Goal: Ask a question

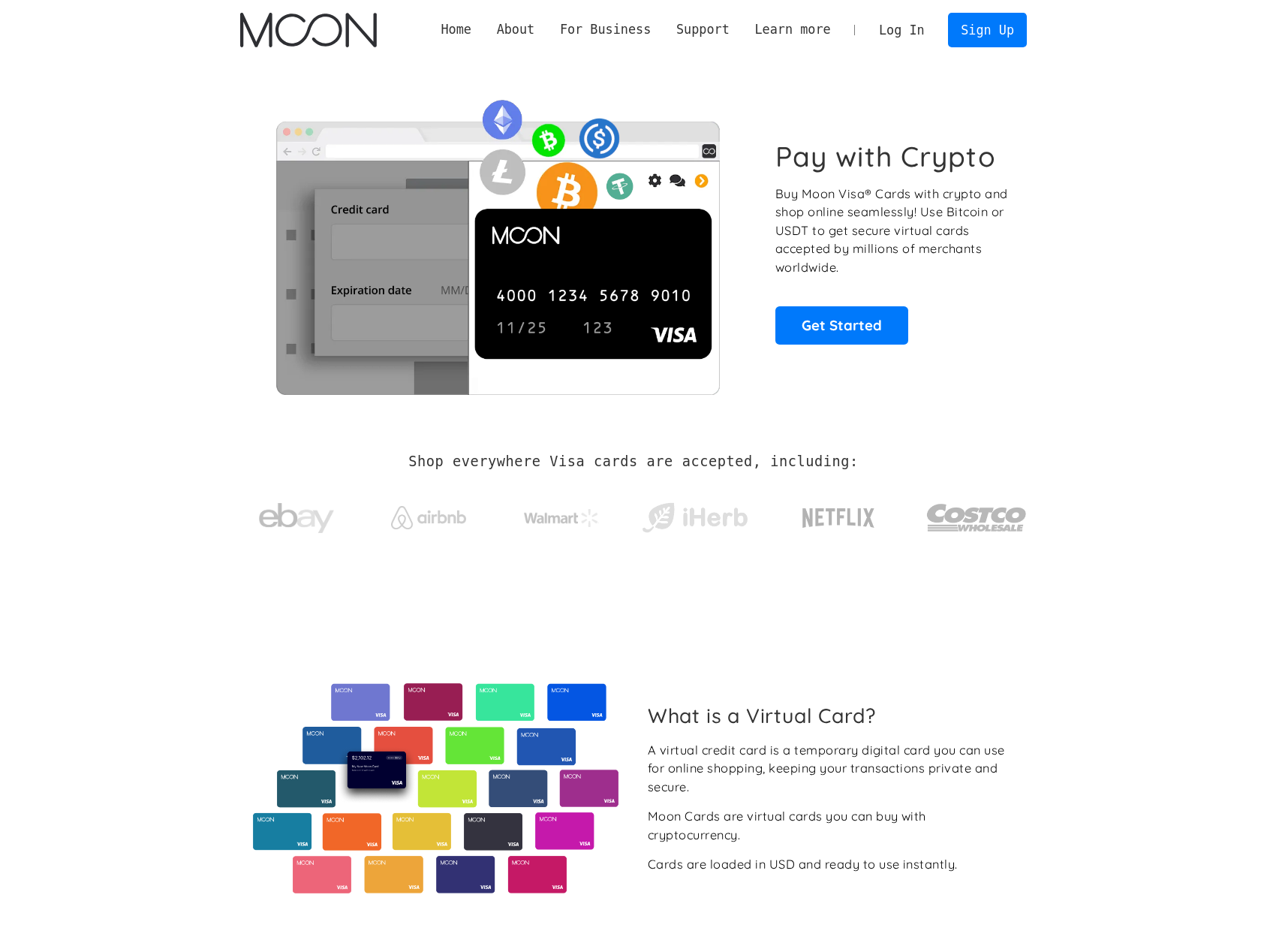
click at [897, 27] on link "Log In" at bounding box center [901, 30] width 71 height 33
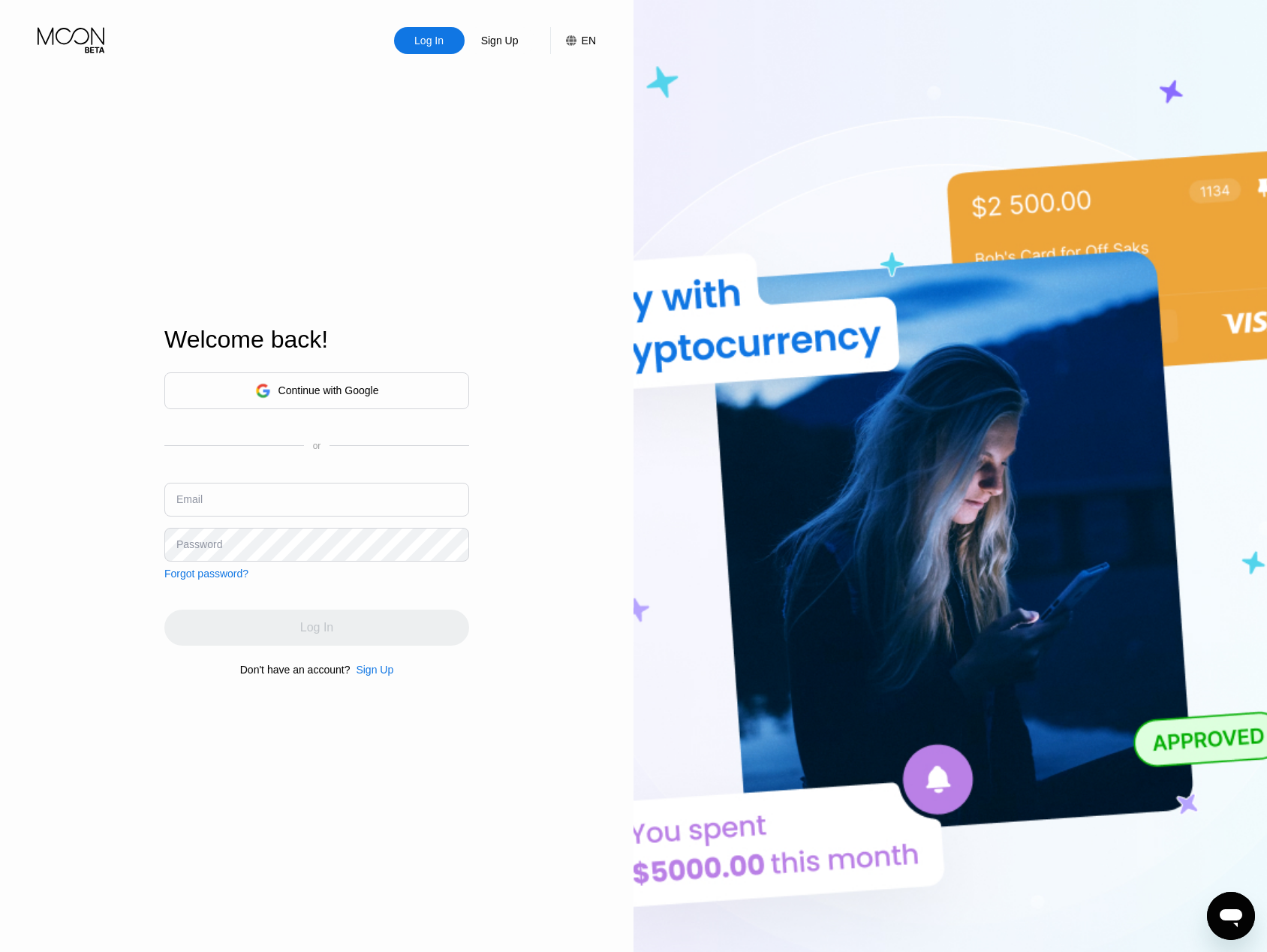
type input "[EMAIL_ADDRESS][DOMAIN_NAME]"
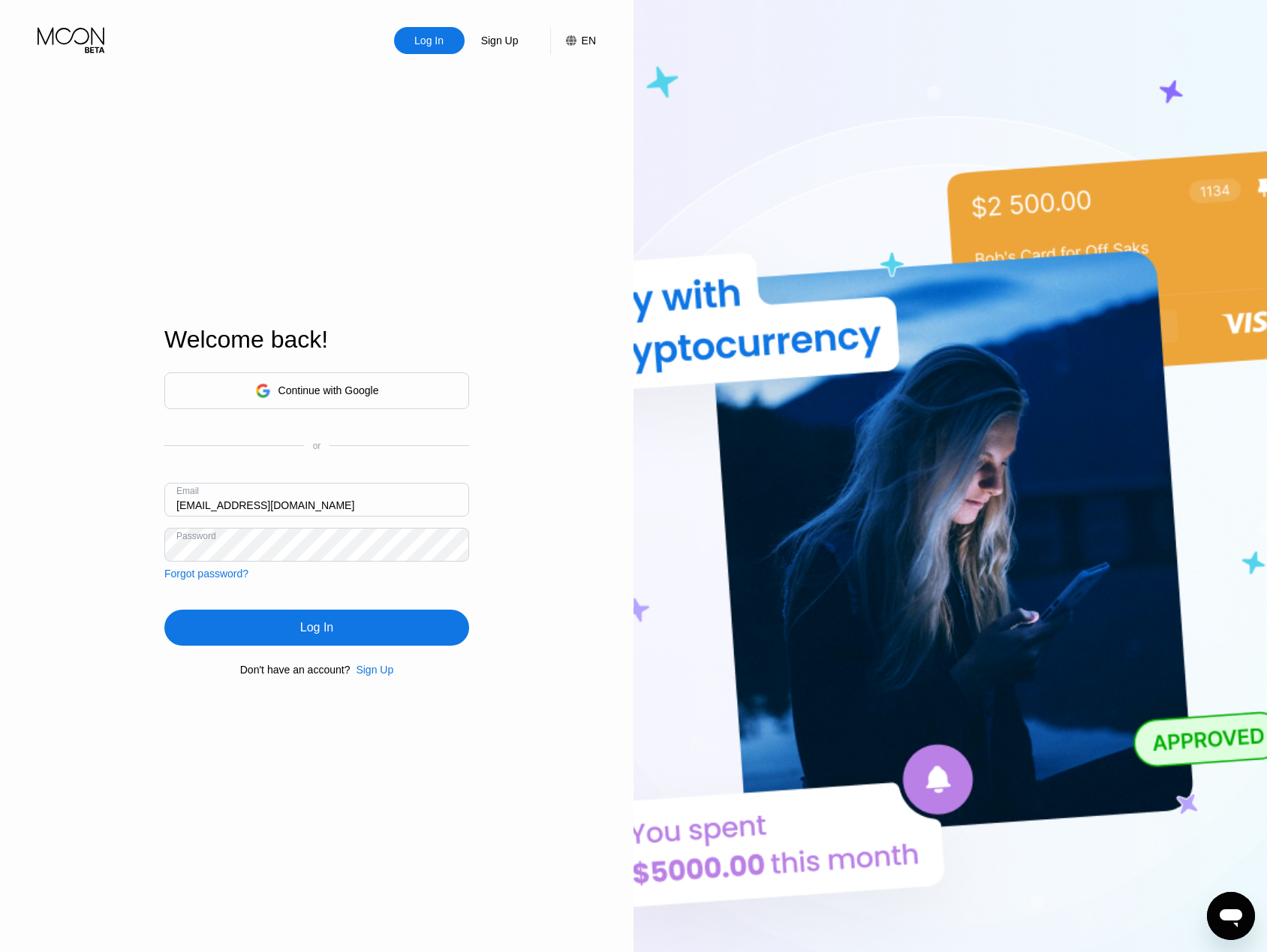
click at [366, 591] on div "Continue with Google or Email [EMAIL_ADDRESS][DOMAIN_NAME] Password Forgot pass…" at bounding box center [317, 524] width 305 height 305
click at [329, 633] on div "Log In" at bounding box center [317, 627] width 33 height 15
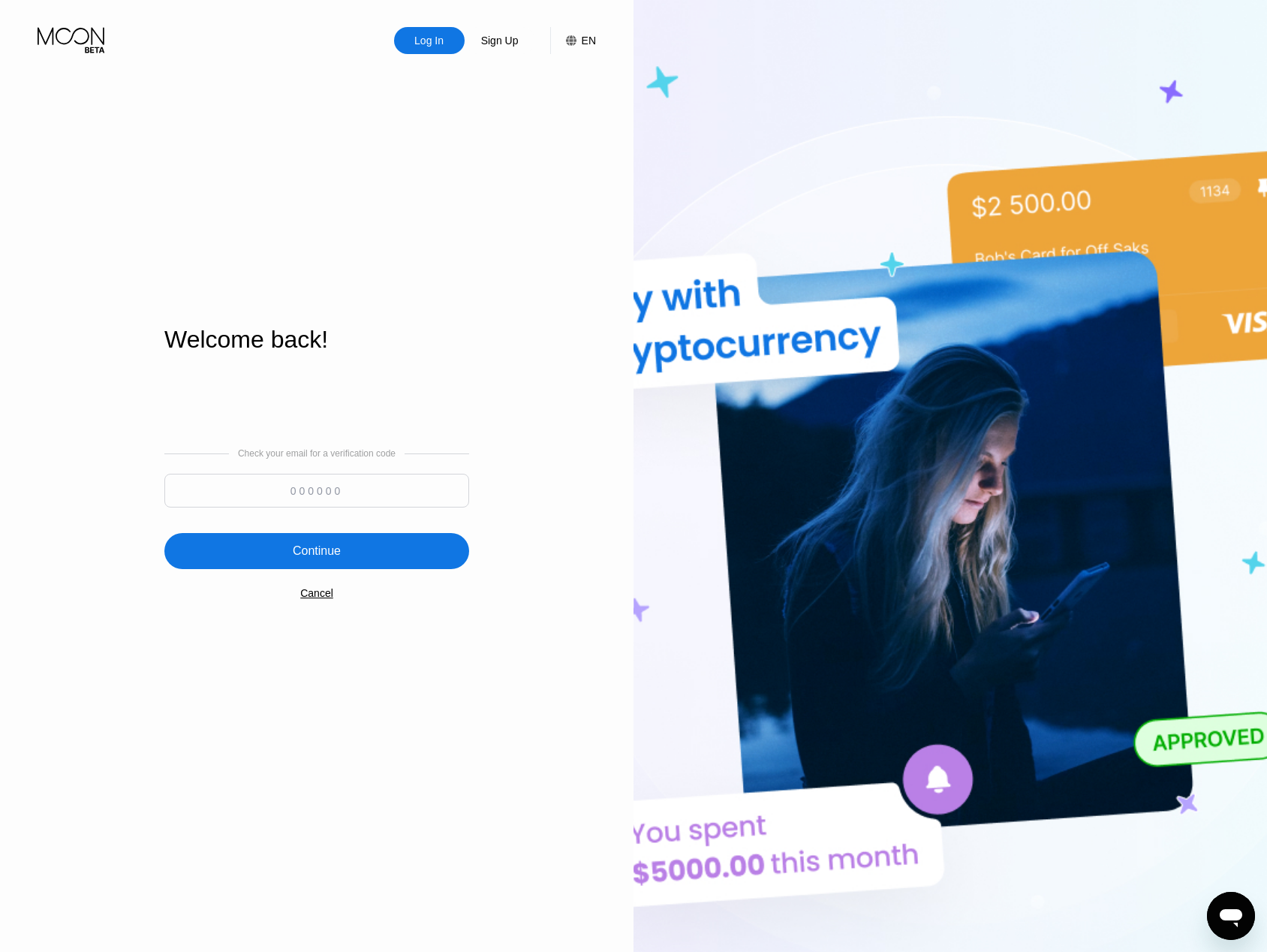
click at [409, 495] on input at bounding box center [317, 490] width 305 height 34
paste input "338912"
type input "338912"
click at [385, 554] on div "Continue" at bounding box center [317, 551] width 305 height 36
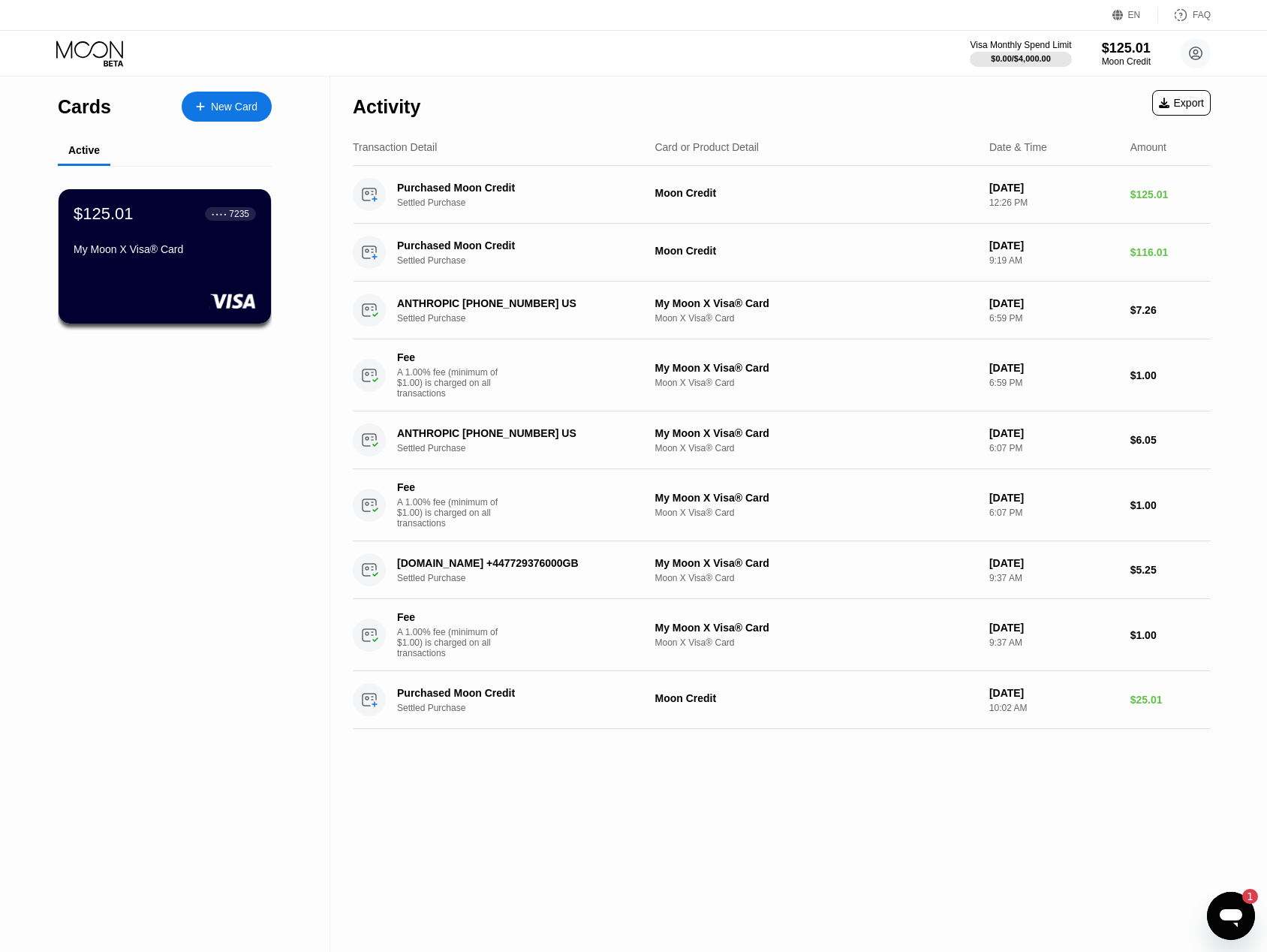
click at [1232, 923] on icon "Открыть окно обмена сообщениями, 1 непрочитанное сообщение" at bounding box center [1230, 915] width 27 height 27
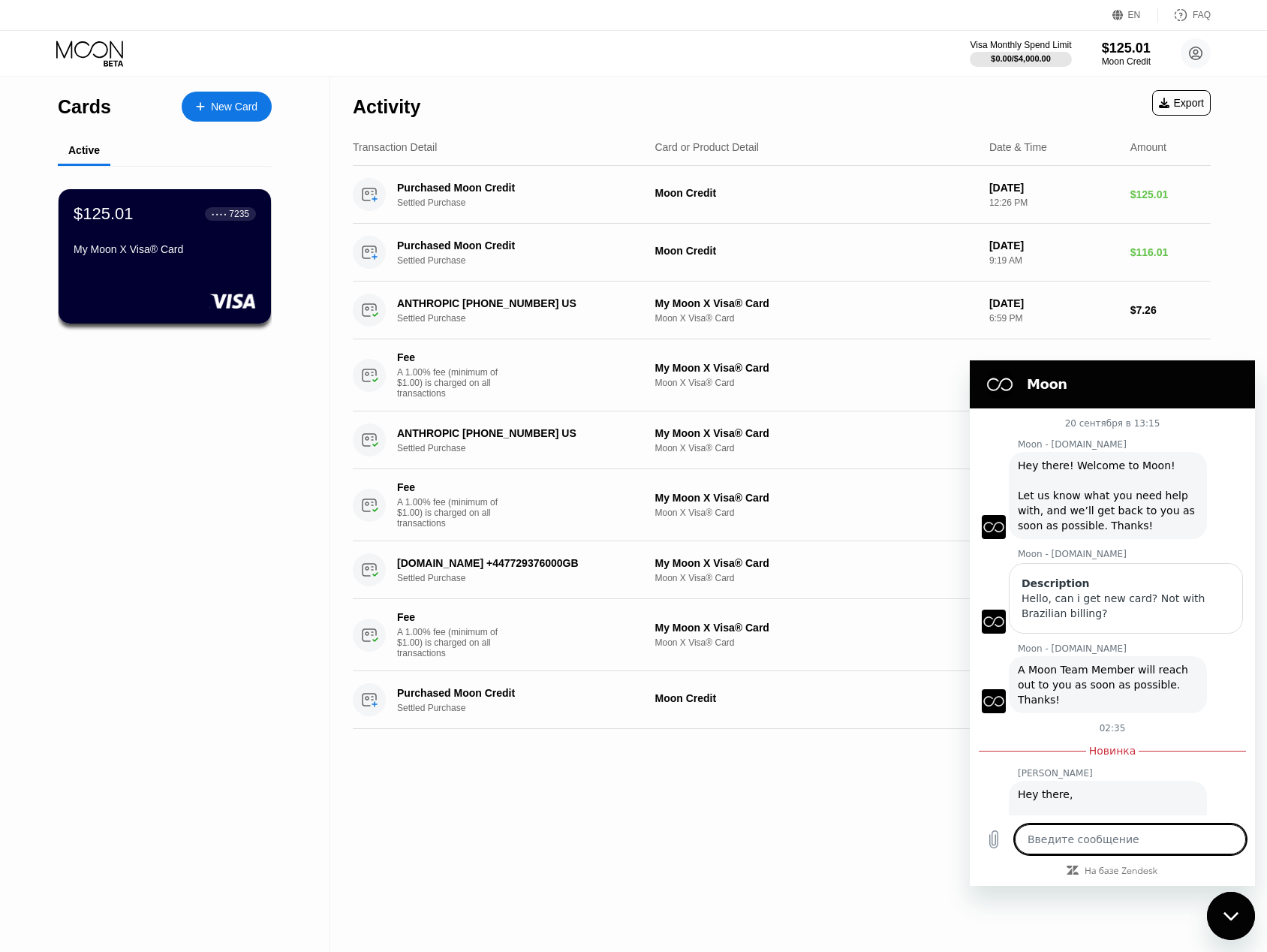
scroll to position [85, 0]
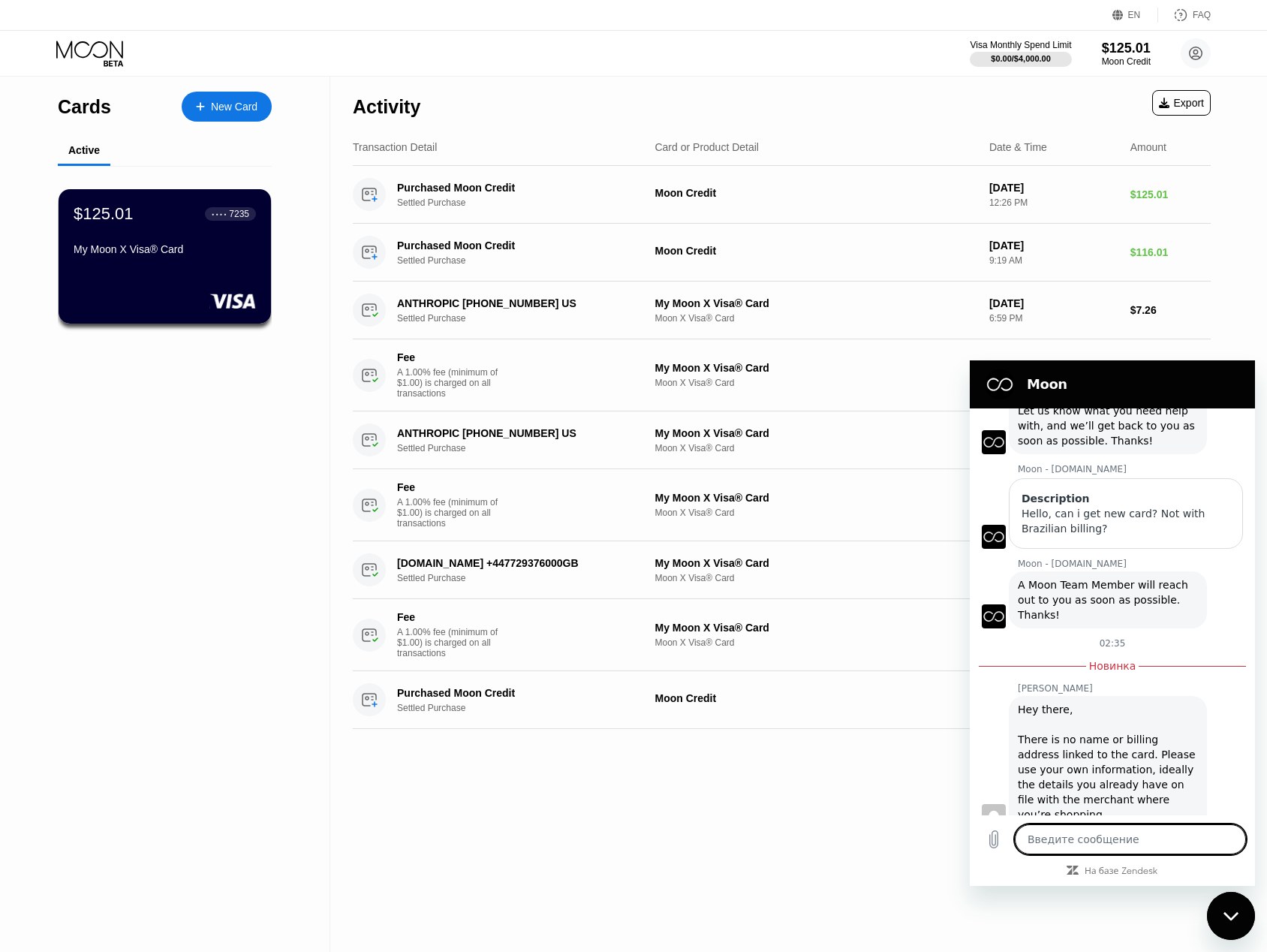
click at [1160, 840] on textarea at bounding box center [1130, 839] width 231 height 30
type textarea "n"
type textarea "x"
type textarea "no"
type textarea "x"
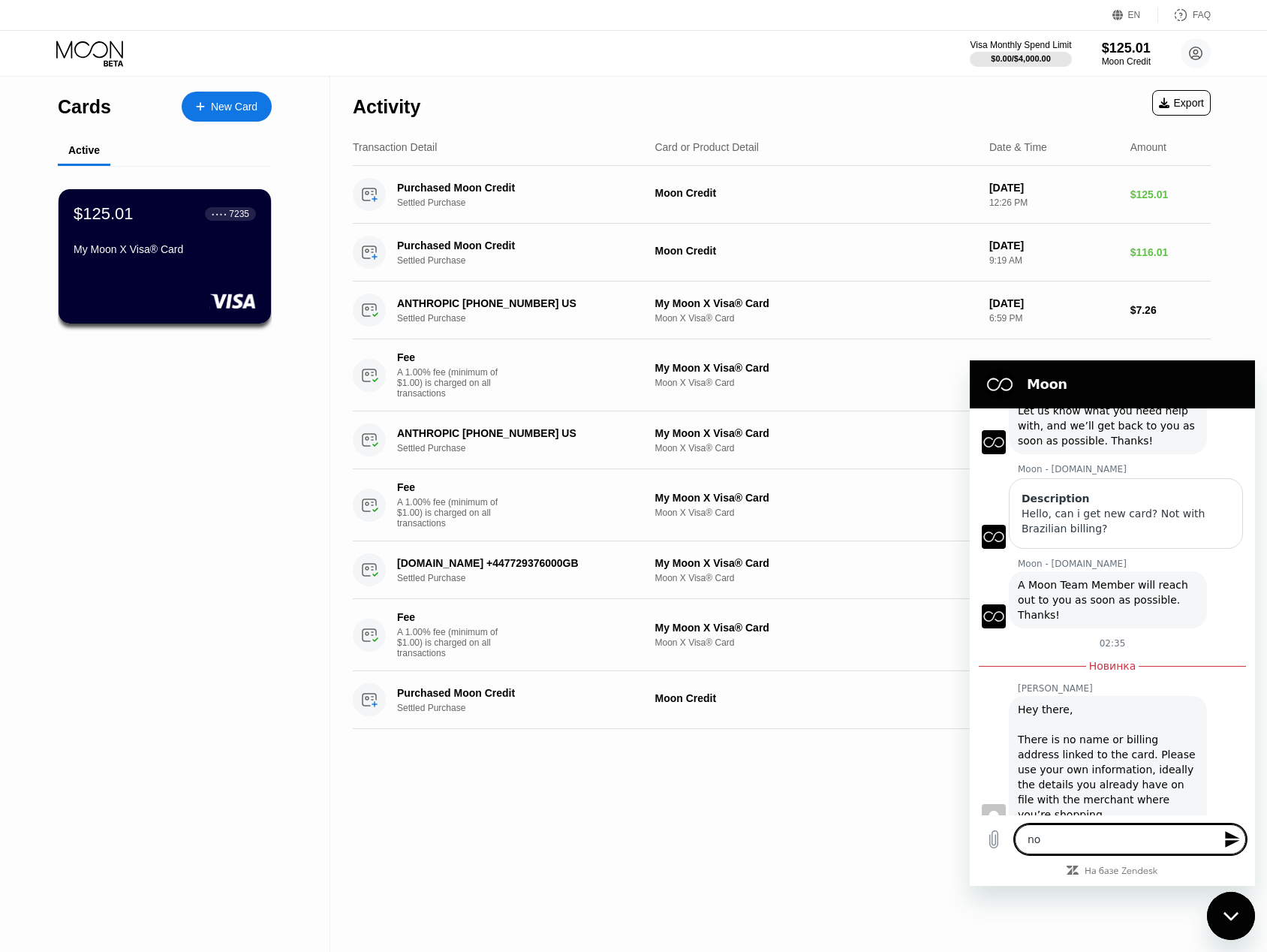
type textarea "no,"
type textarea "x"
type textarea "no,"
type textarea "x"
type textarea "no, i"
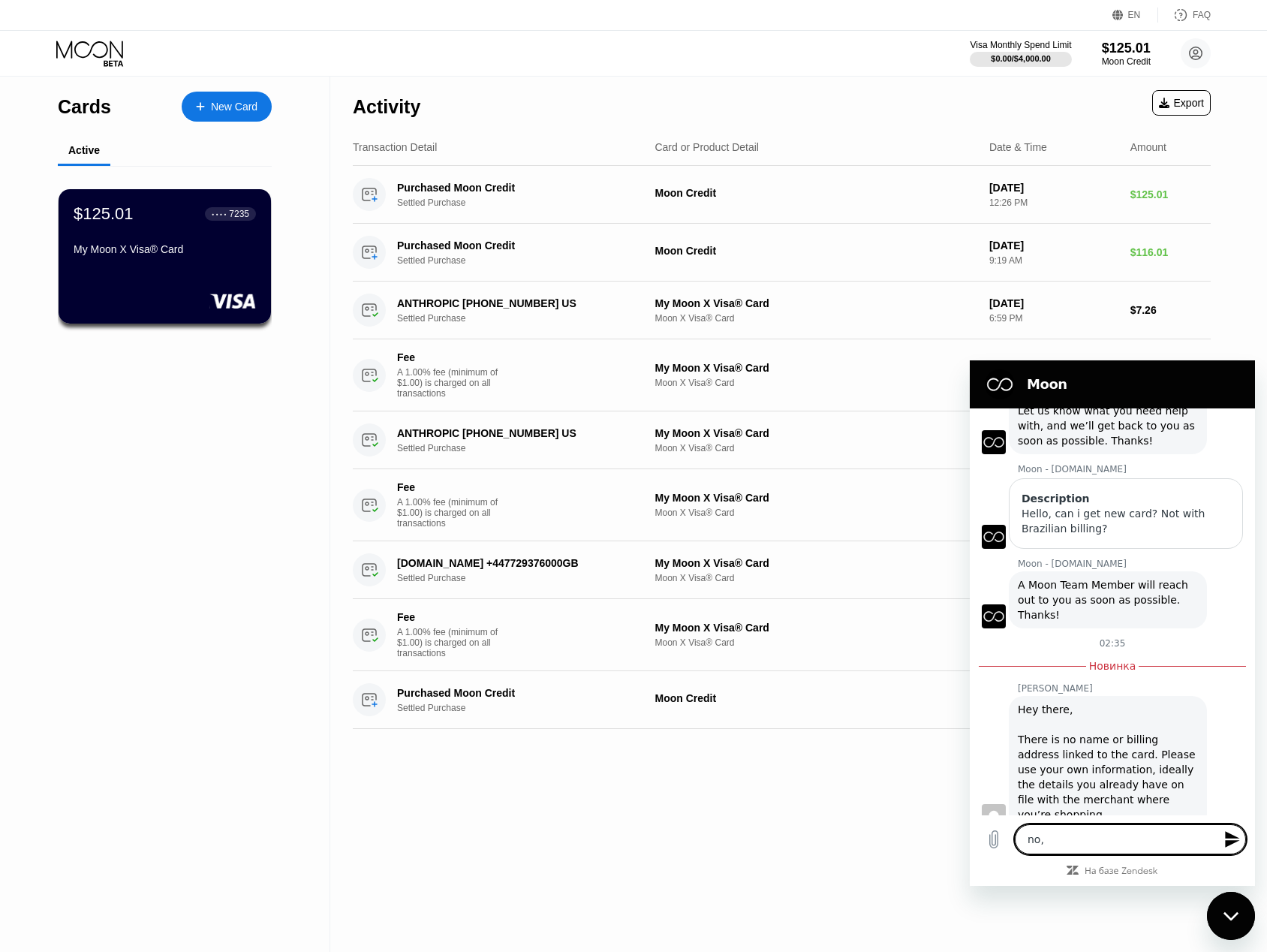
type textarea "x"
type textarea "no, it"
type textarea "x"
type textarea "no, its"
type textarea "x"
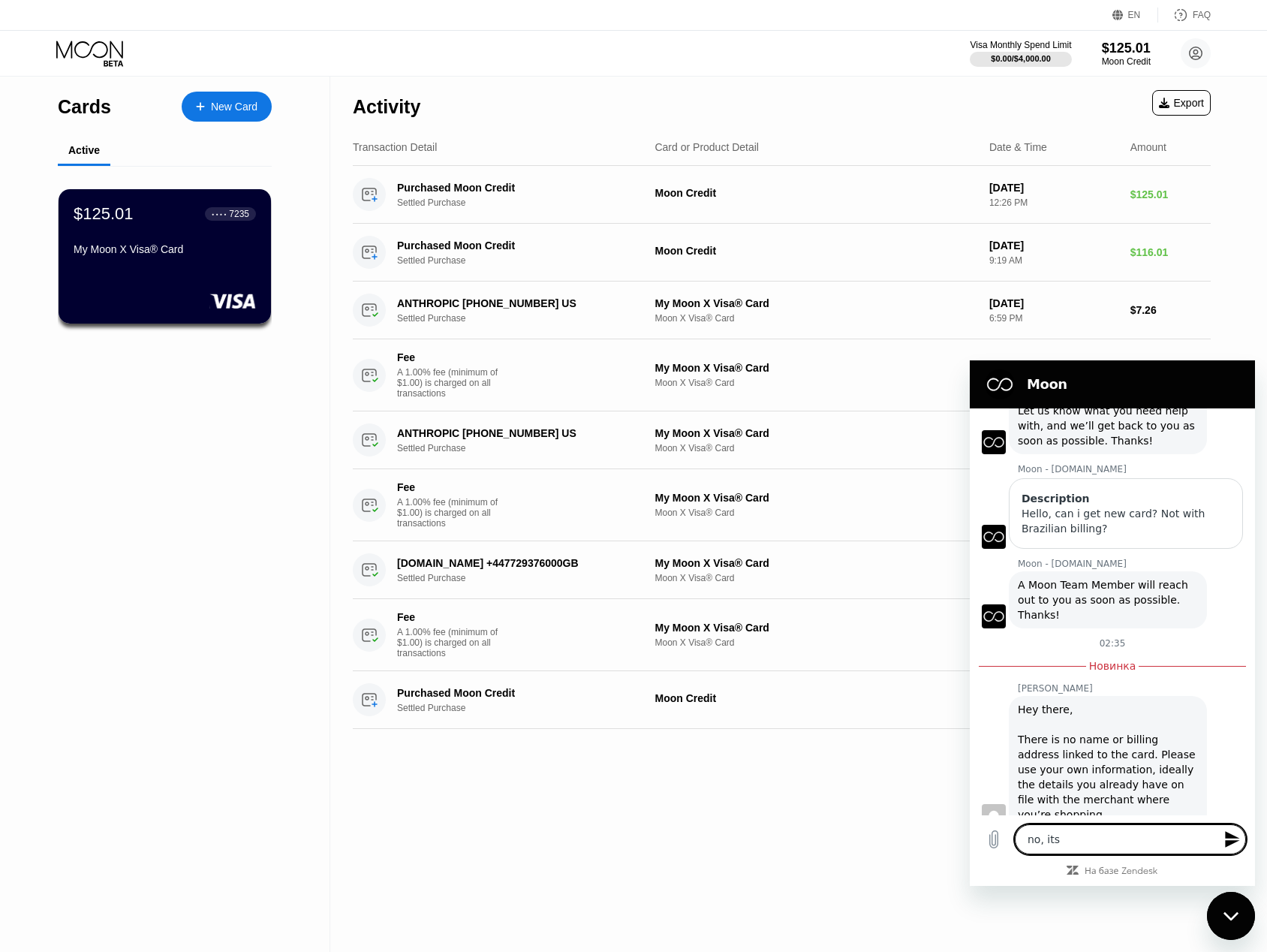
type textarea "no, it"
type textarea "x"
type textarea "no, it'"
type textarea "x"
type textarea "no, it's"
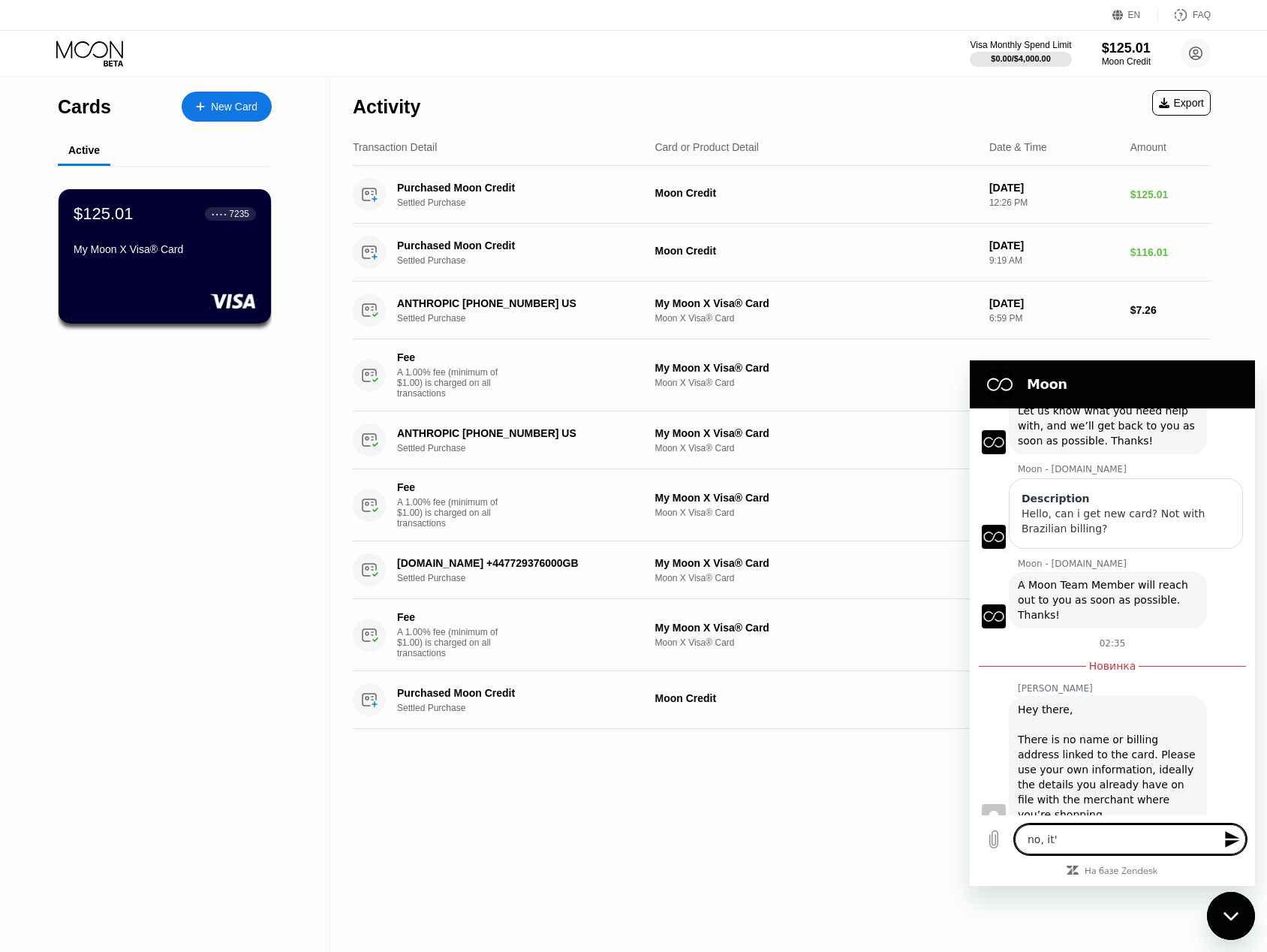
type textarea "x"
type textarea "no, it's"
type textarea "x"
type textarea "no, it's i"
type textarea "x"
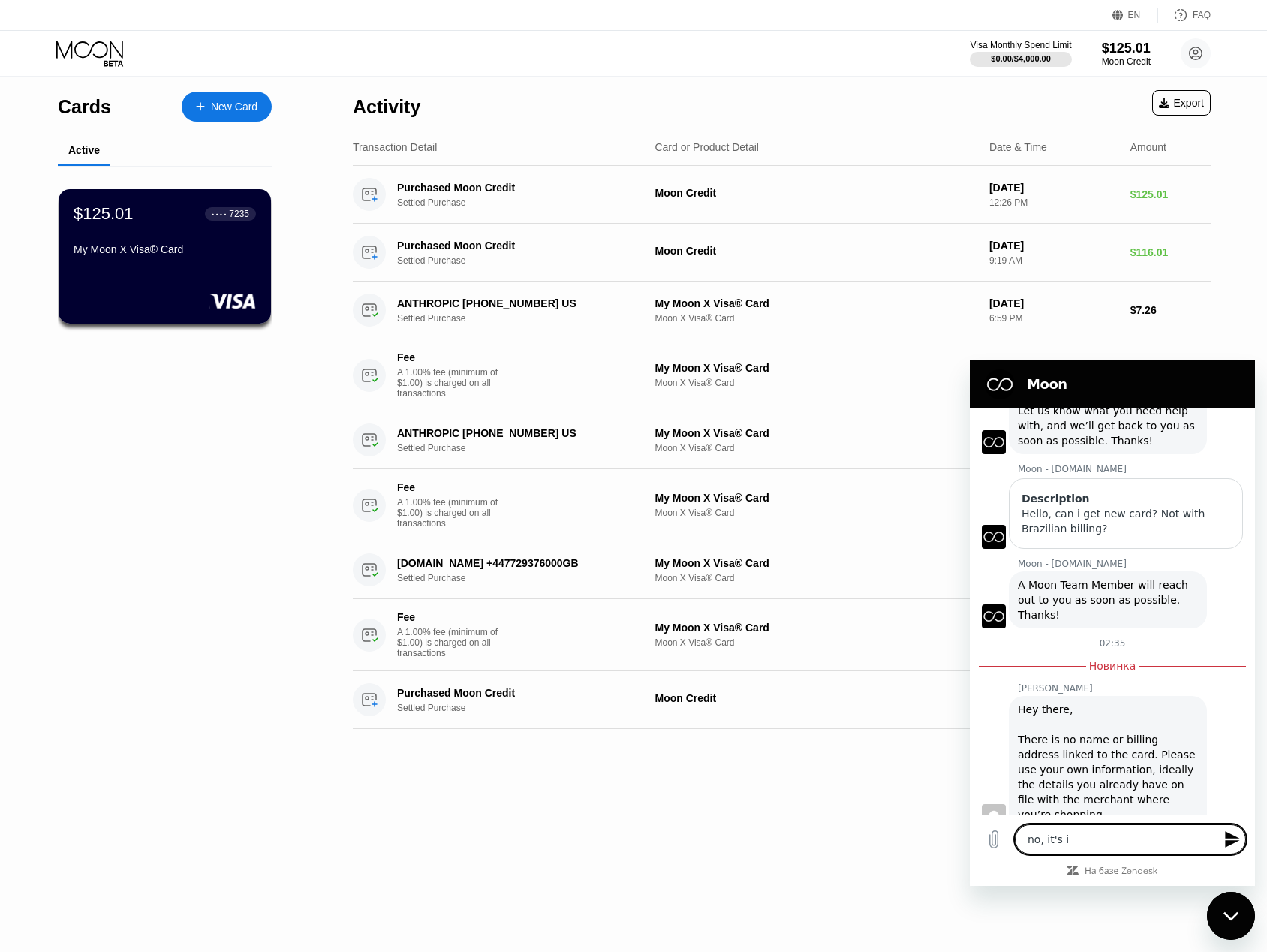
type textarea "no, it's im"
type textarea "x"
type textarea "no, it's imp"
type textarea "x"
type textarea "no, it's impo"
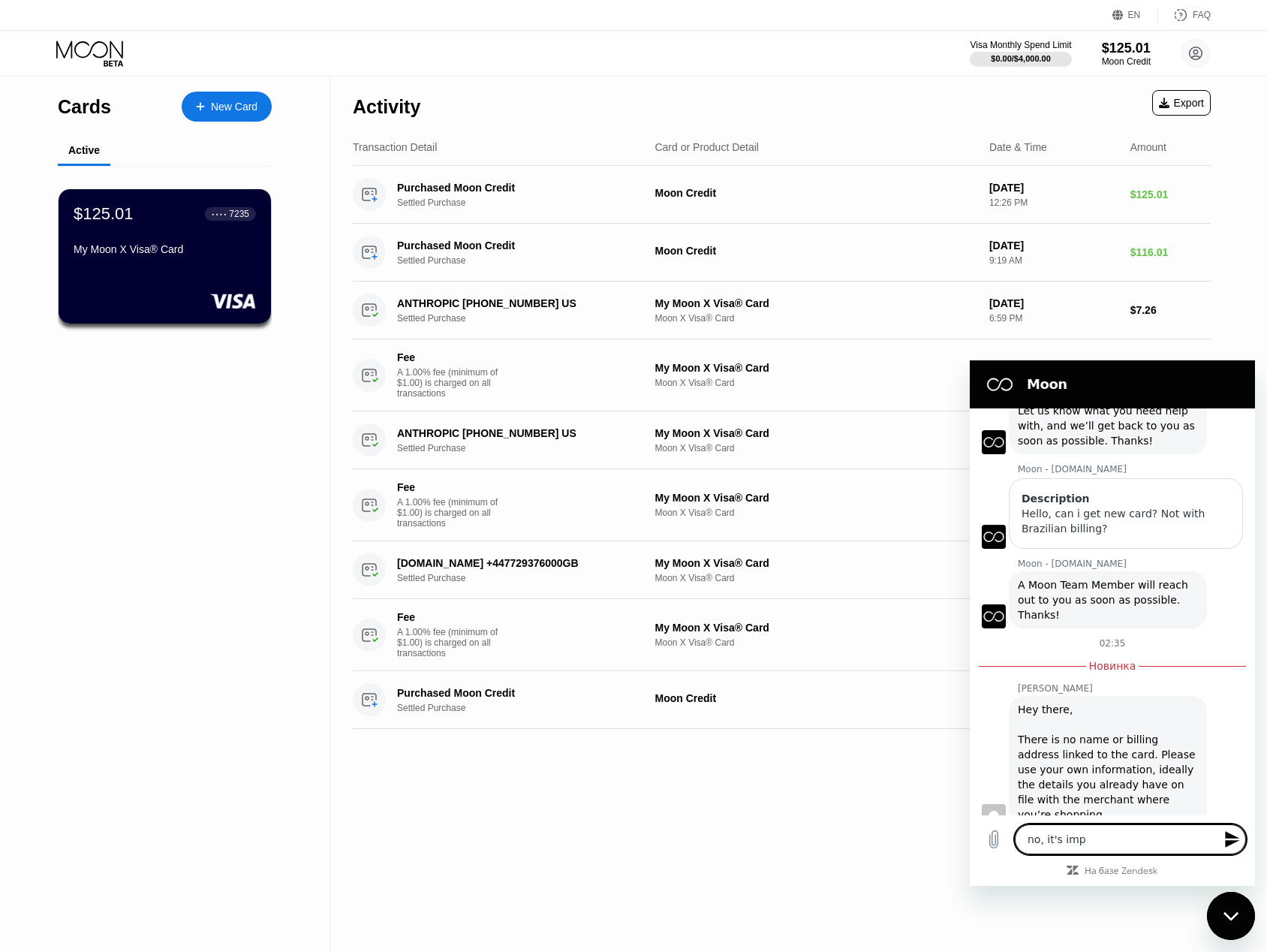
type textarea "x"
type textarea "no, it's impos"
type textarea "x"
type textarea "no, it's imposs"
type textarea "x"
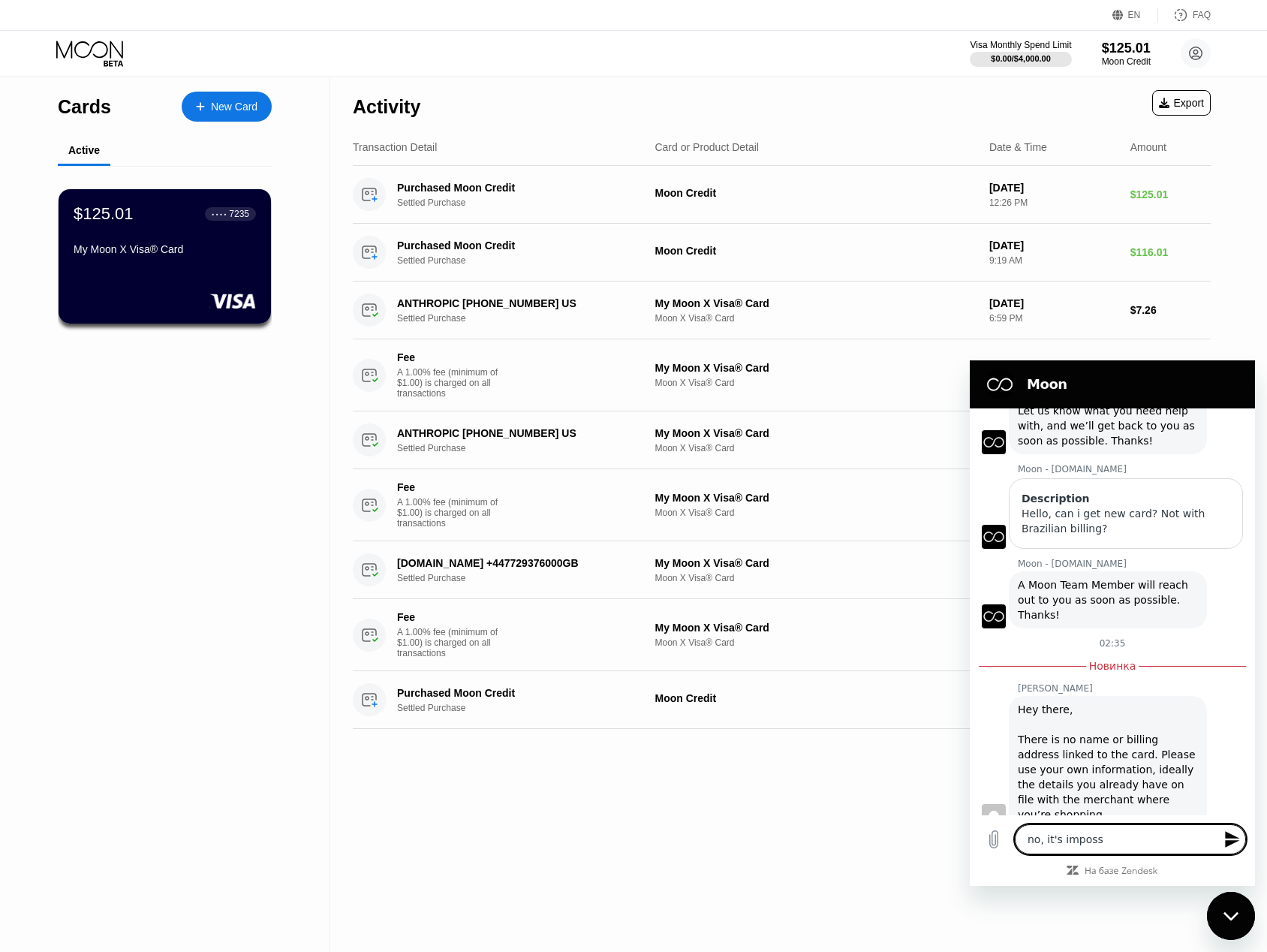
type textarea "no, it's impossi"
type textarea "x"
type textarea "no, it's impossib"
type textarea "x"
type textarea "no, it's impossibl"
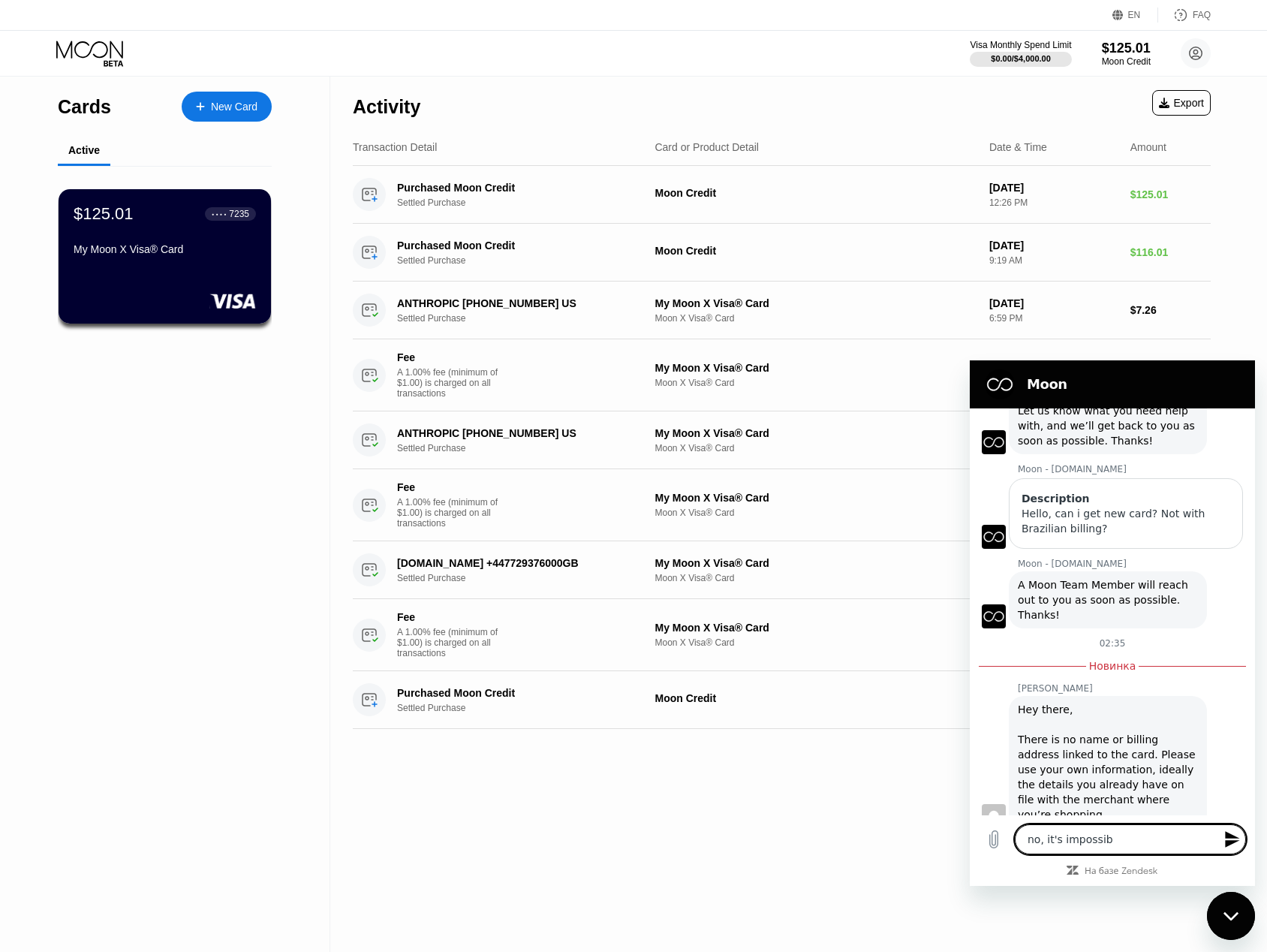
type textarea "x"
type textarea "no, it's impossible"
type textarea "x"
type textarea "no, it's impossible."
type textarea "x"
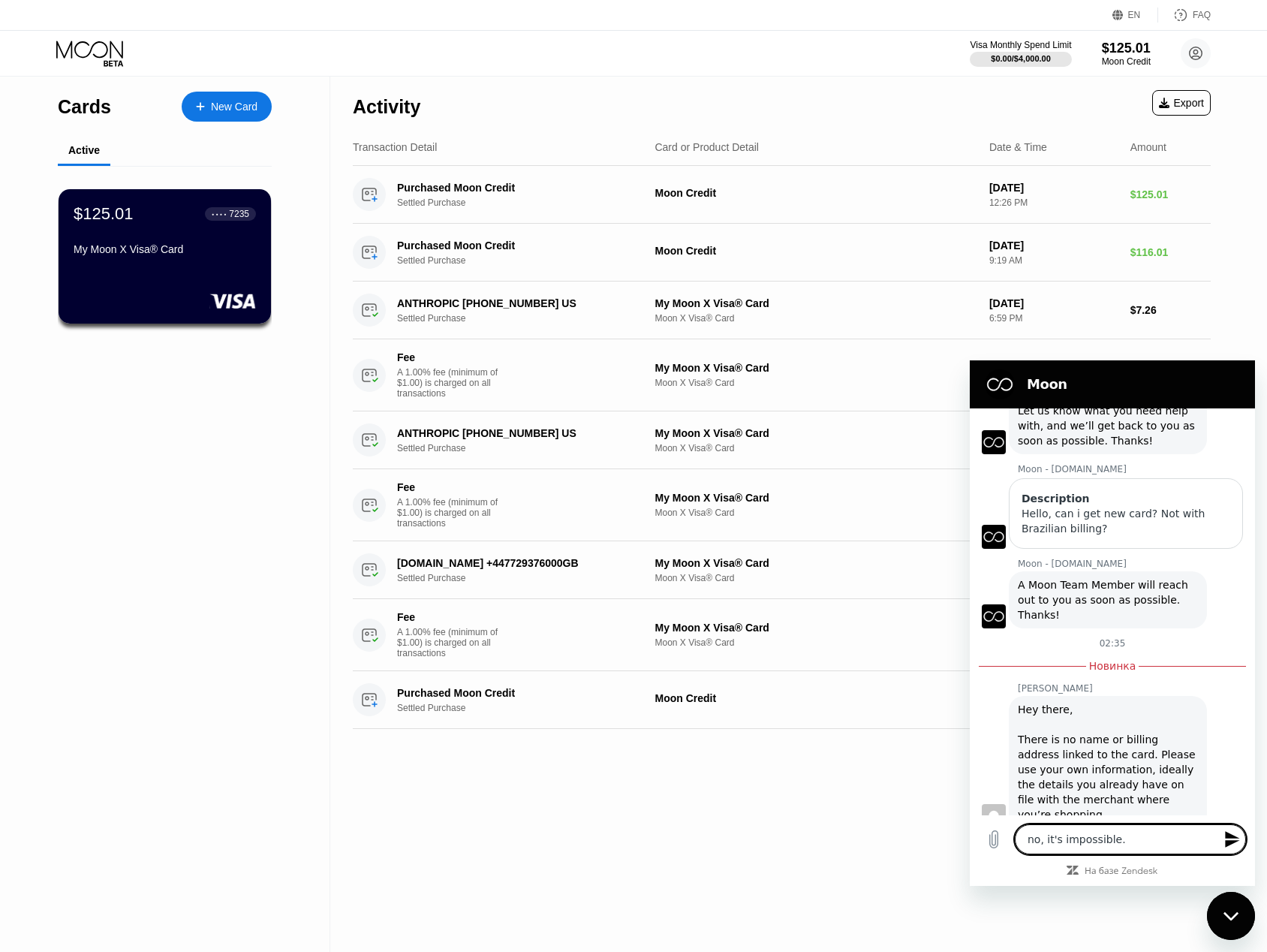
type textarea "no, it's impossible."
type textarea "x"
type textarea "no, it's impossible. P"
type textarea "x"
type textarea "no, it's impossible. Pl"
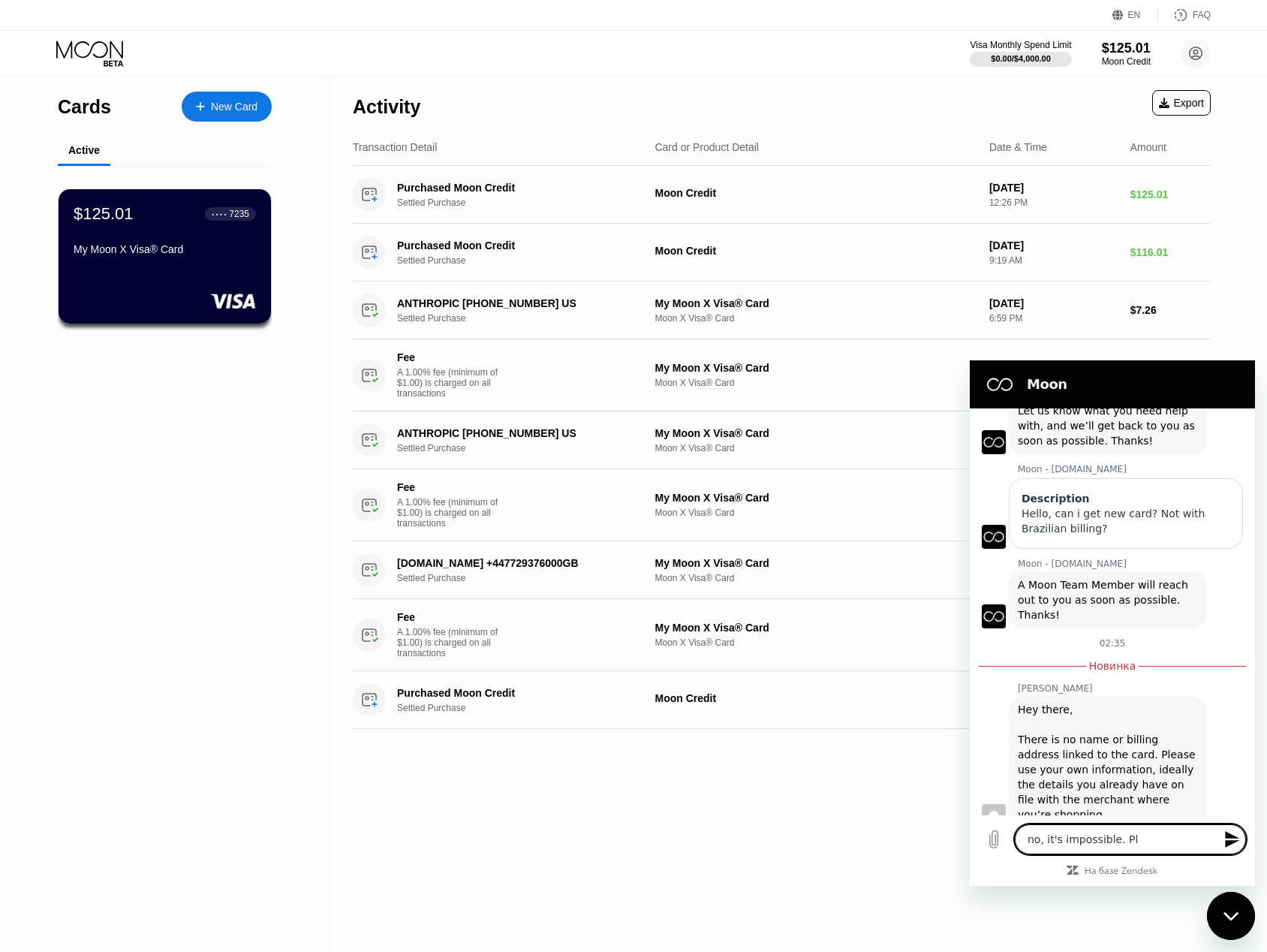
type textarea "x"
type textarea "no, it's impossible. Ple"
type textarea "x"
type textarea "no, it's impossible. [GEOGRAPHIC_DATA]"
type textarea "x"
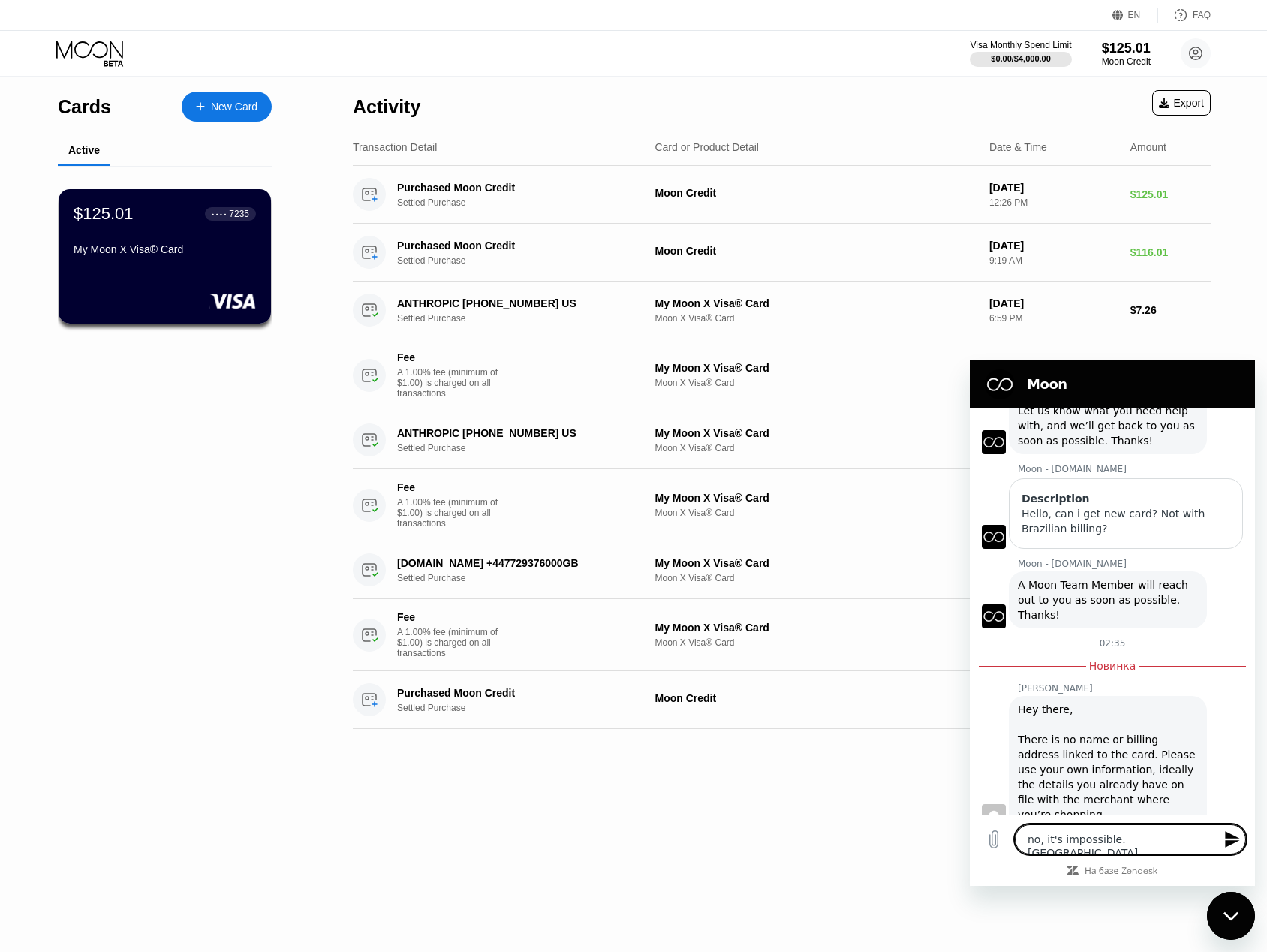
type textarea "no, it's impossible. Pleas"
type textarea "x"
type textarea "no, it's impossible. Please"
type textarea "x"
type textarea "no, it's impossible. Please"
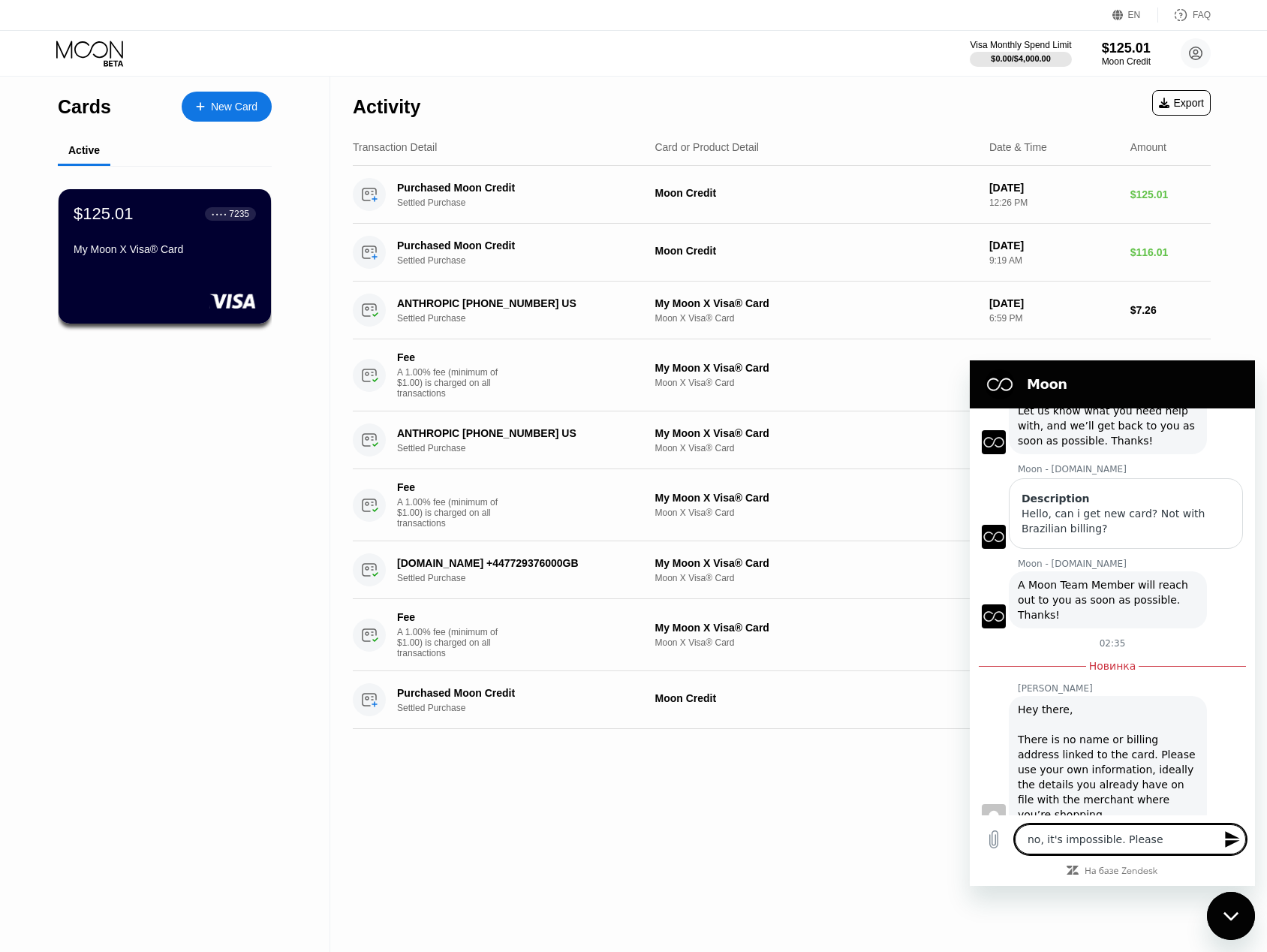
type textarea "x"
type textarea "no, it's impossible. Please c"
type textarea "x"
type textarea "no, it's impossible. Please ch"
type textarea "x"
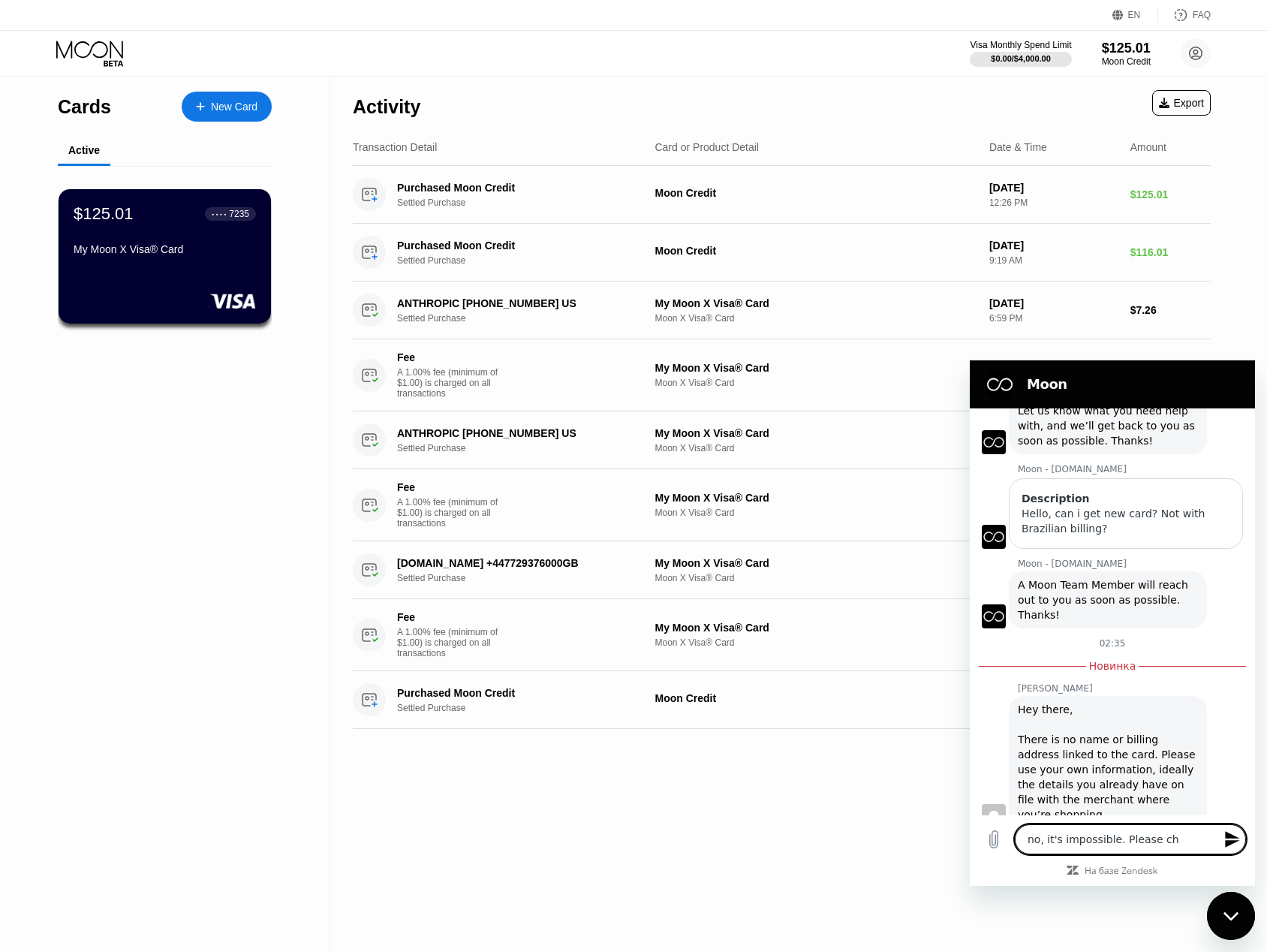
type textarea "no, it's impossible. Please che"
type textarea "x"
type textarea "no, it's impossible. Please chec"
type textarea "x"
type textarea "no, it's impossible. Please check"
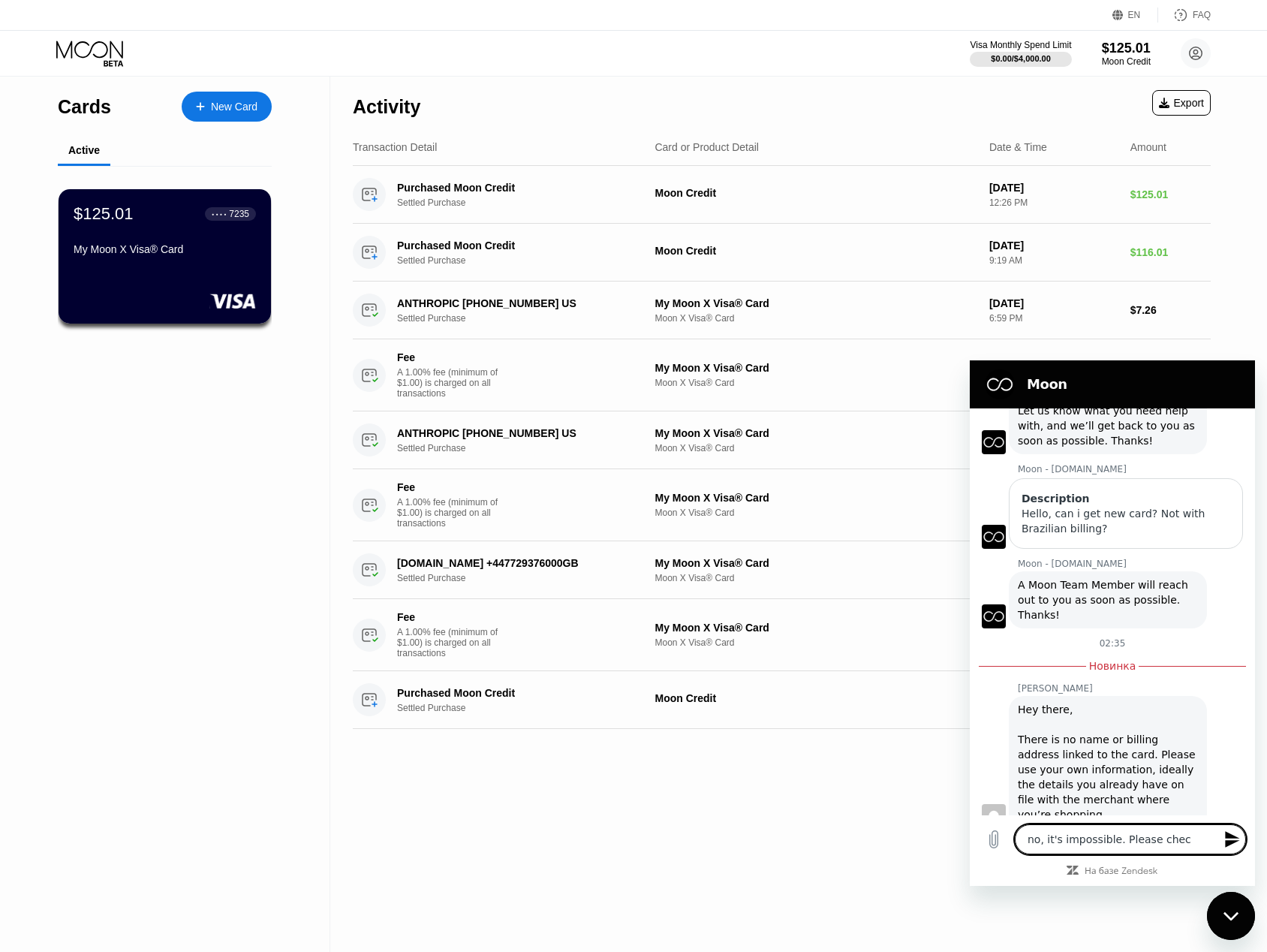
type textarea "x"
click at [1197, 838] on textarea "no, it's impossible. Please check" at bounding box center [1130, 839] width 231 height 30
type textarea "no, it's impossible. Please check"
type textarea "x"
type textarea "no, it's impossible. Please check m"
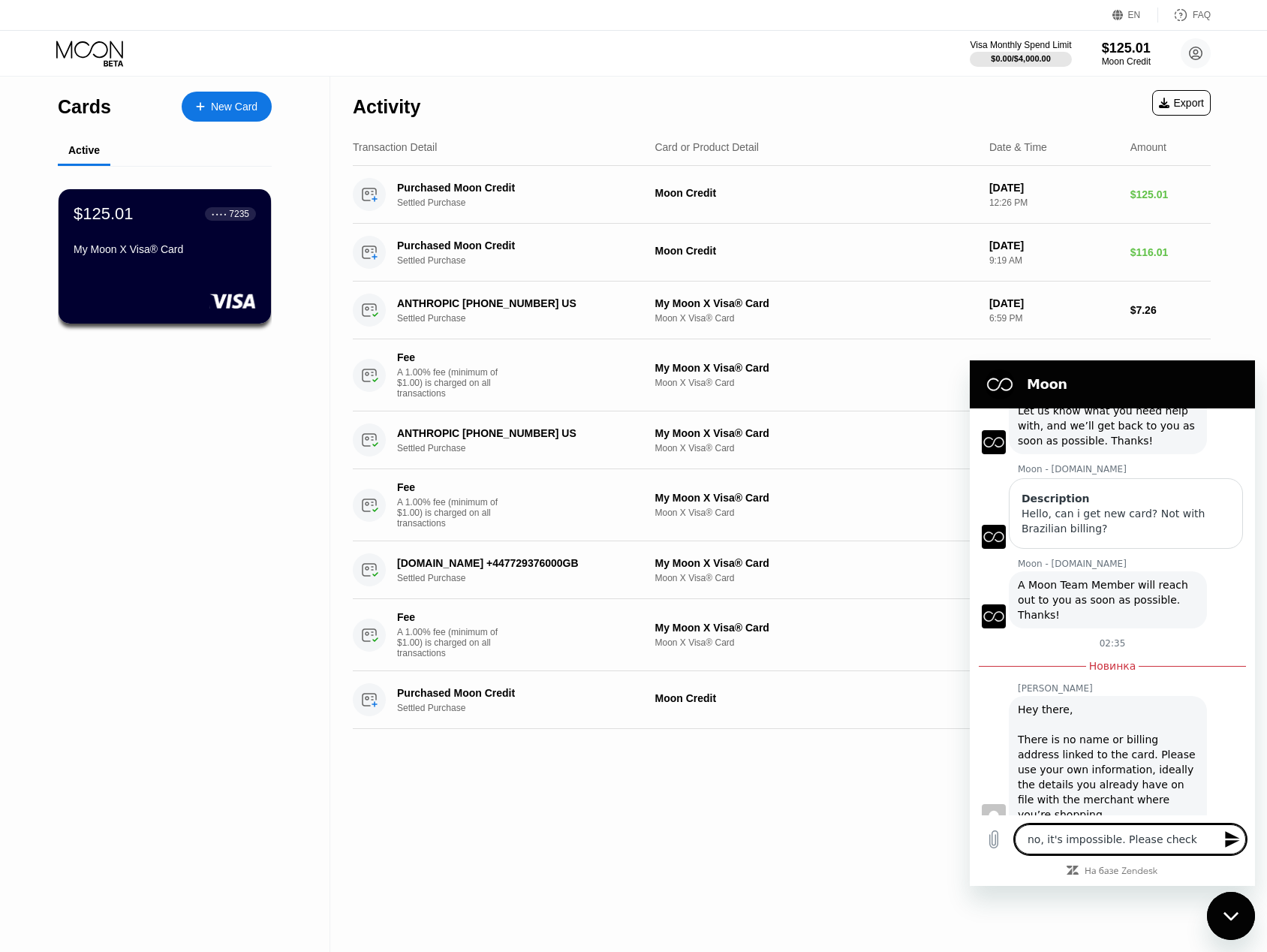
type textarea "x"
type textarea "no, it's impossible. Please check me"
type textarea "x"
type textarea "no, it's impossible. Please check me"
type textarea "x"
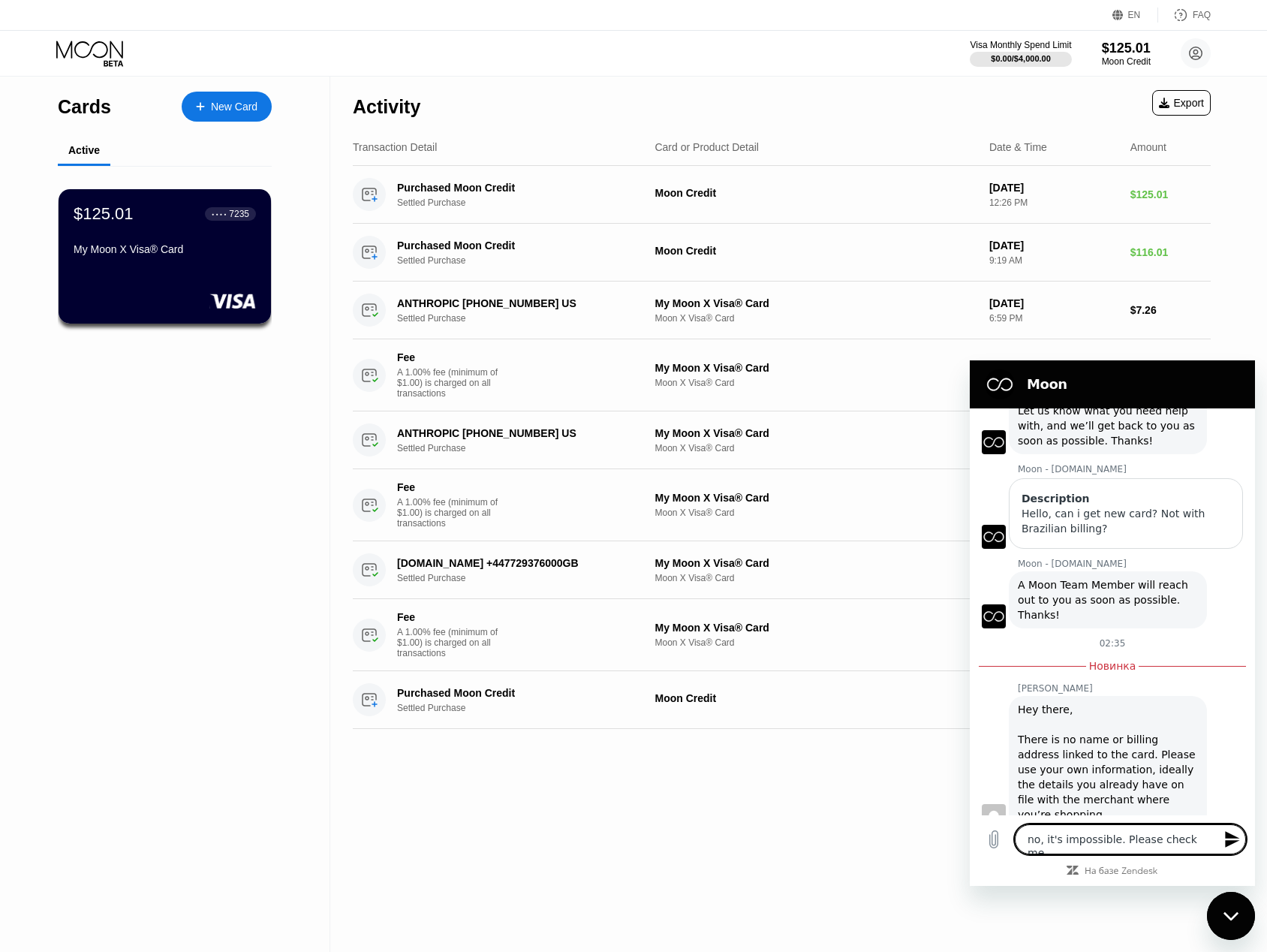
type textarea "no, it's impossible. Please check me c"
type textarea "x"
type textarea "no, it's impossible. Please check me ca"
type textarea "x"
type textarea "no, it's impossible. Please check me car"
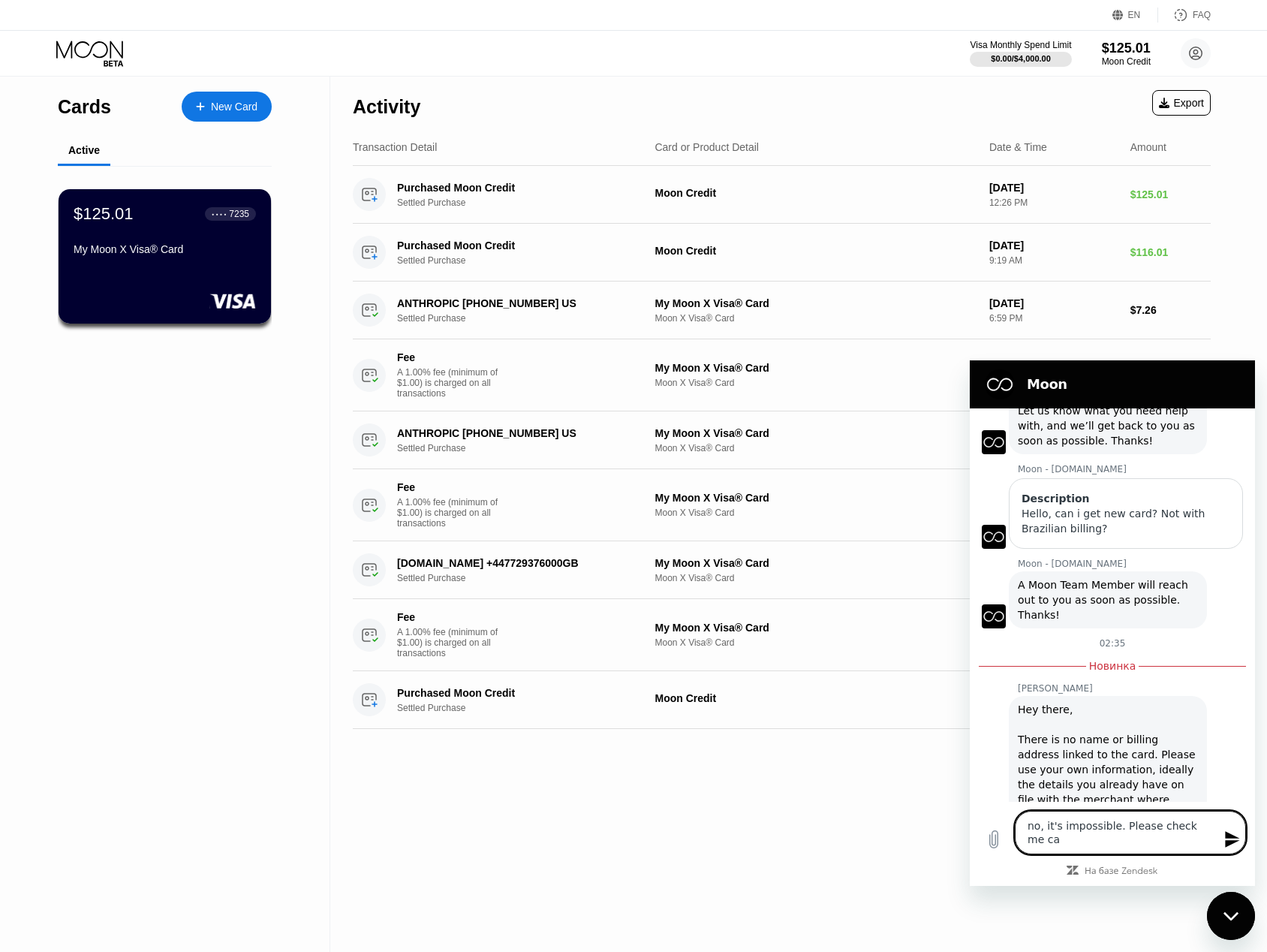
type textarea "x"
type textarea "no, it's impossible. Please check me card"
type textarea "x"
type textarea "no, it's impossible. Please check me card"
type textarea "x"
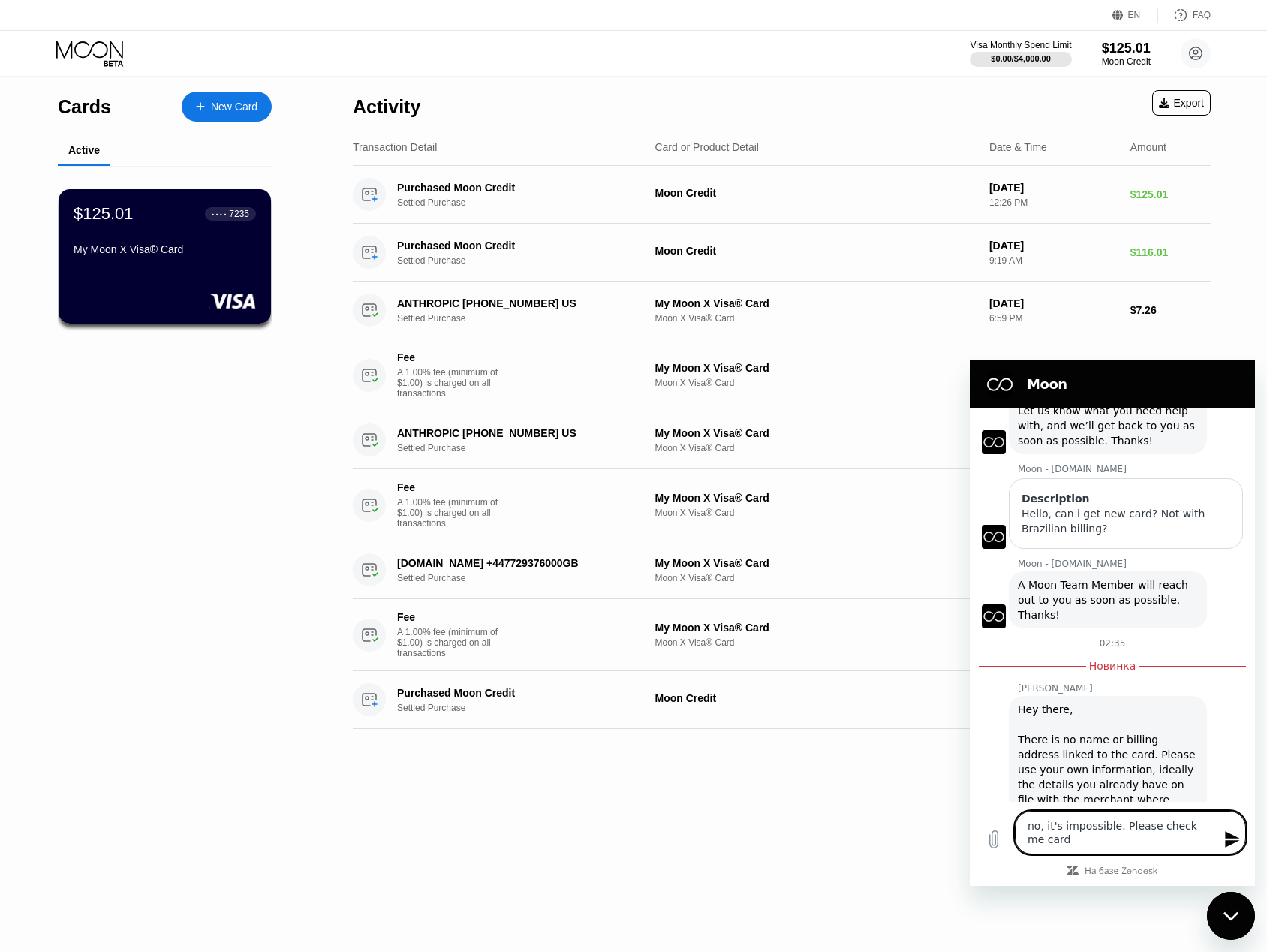
type textarea "no, it's impossible. Please check me card v"
type textarea "x"
type textarea "no, it's impossible. Please check me card va"
type textarea "x"
type textarea "no, it's impossible. Please check me card val"
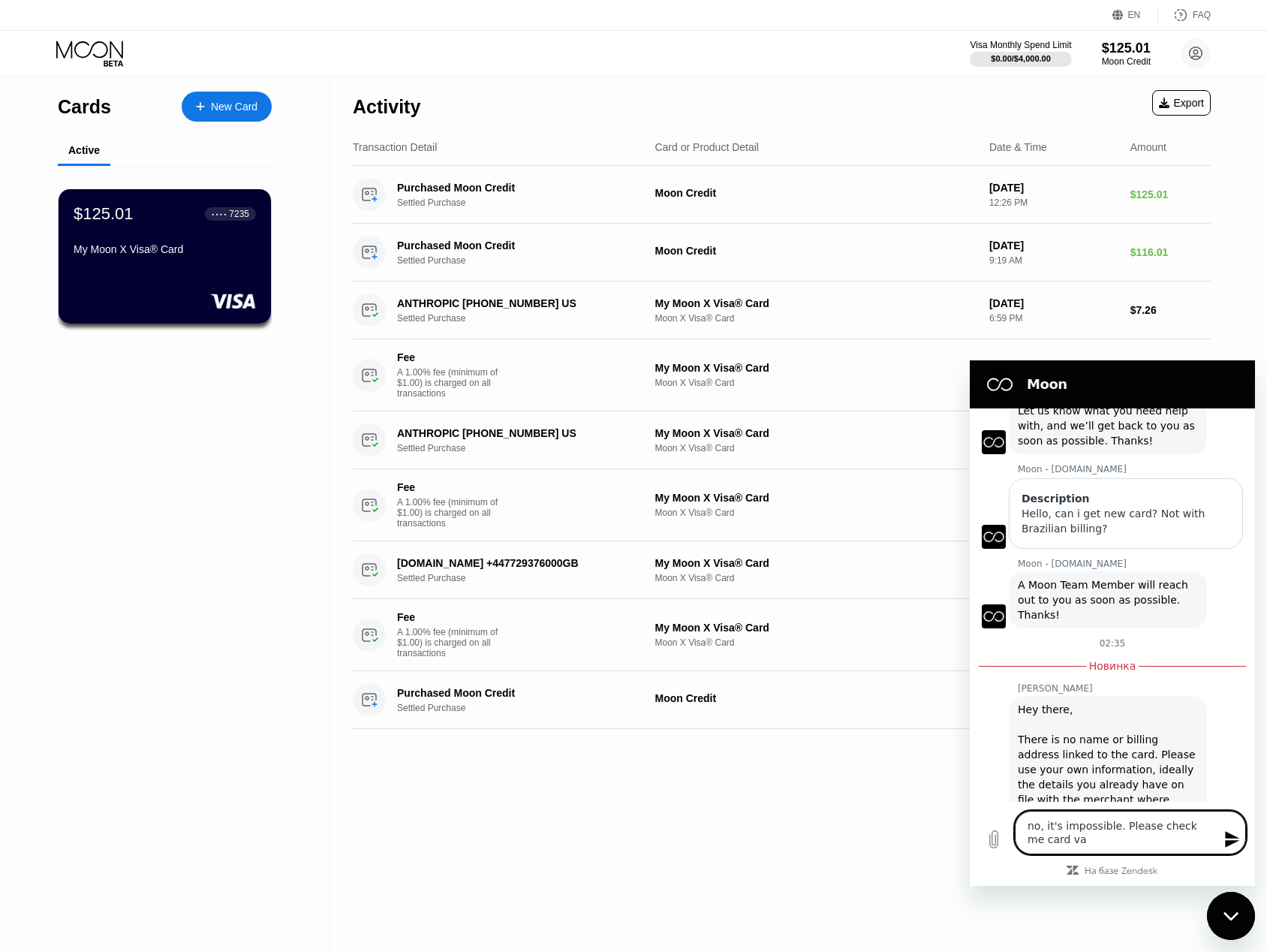
type textarea "x"
type textarea "no, it's impossible. Please check me card vali"
type textarea "x"
type textarea "no, it's impossible. Please check me card valid"
type textarea "x"
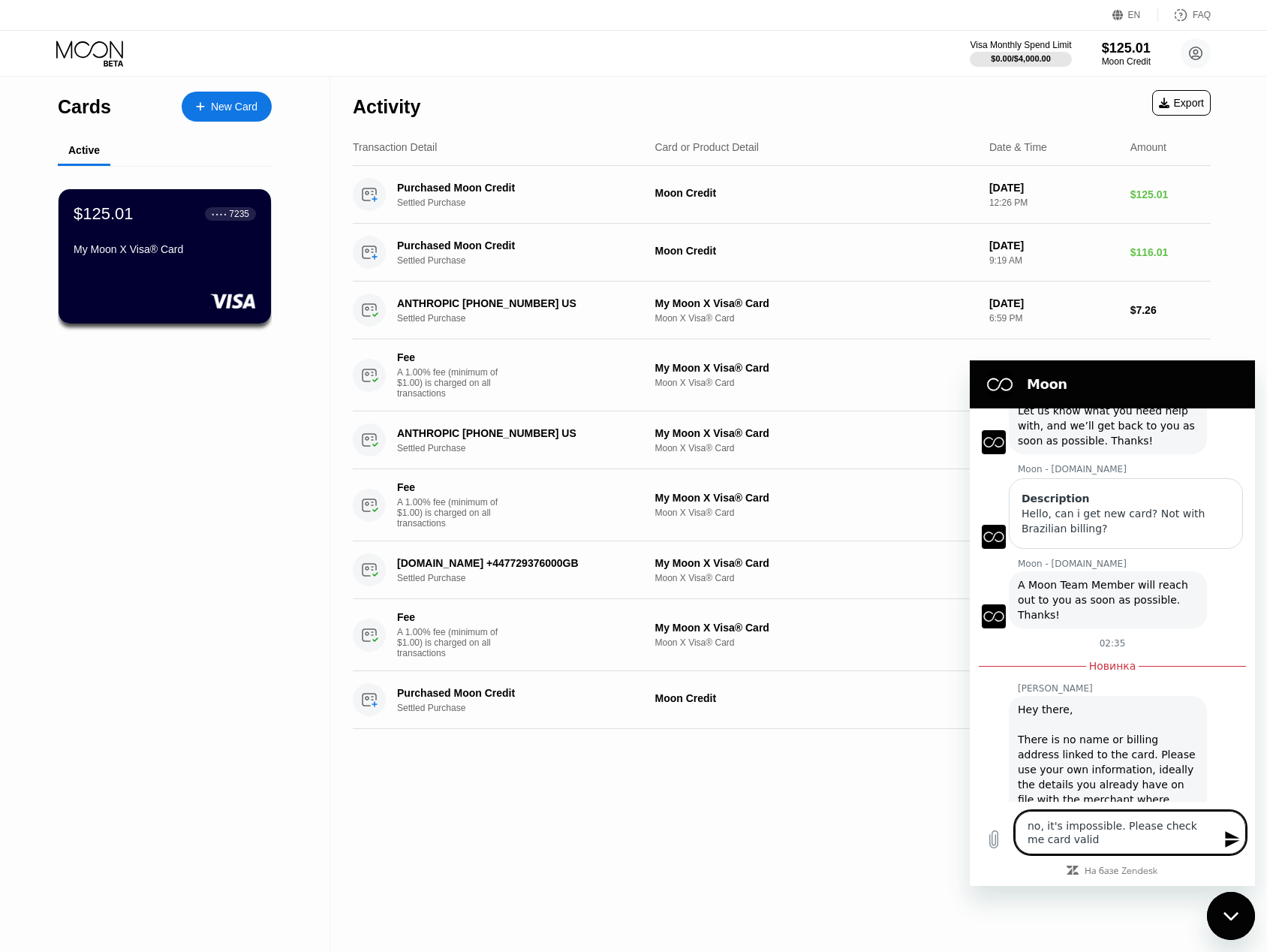
type textarea "no, it's impossible. Please check me card valida"
type textarea "x"
type textarea "no, it's impossible. Please check me card validat"
type textarea "x"
type textarea "no, it's impossible. Please check me card validati"
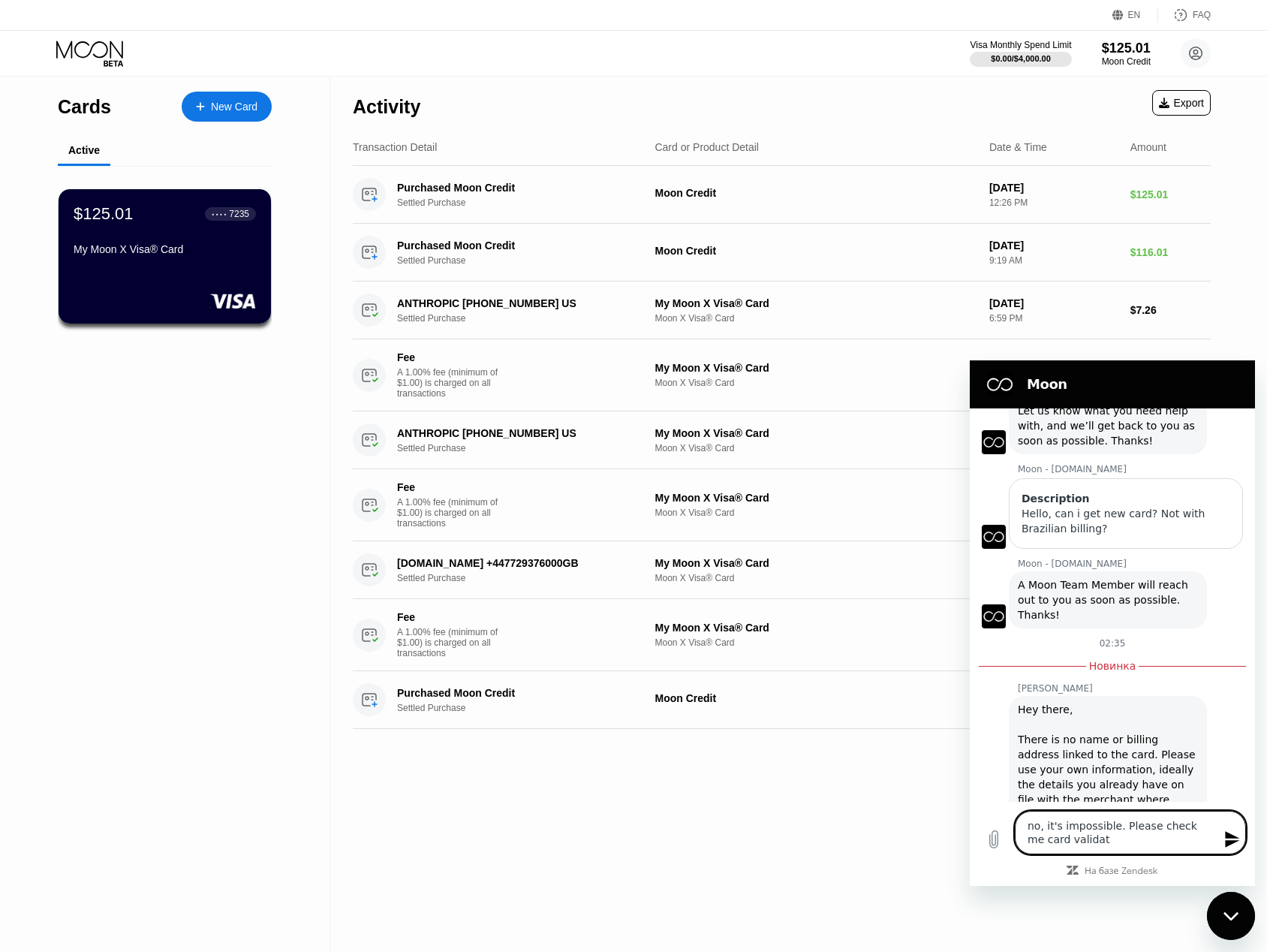
type textarea "x"
type textarea "no, it's impossible. Please check me card validatio"
type textarea "x"
type textarea "no, it's impossible. Please check me card validatiot"
type textarea "x"
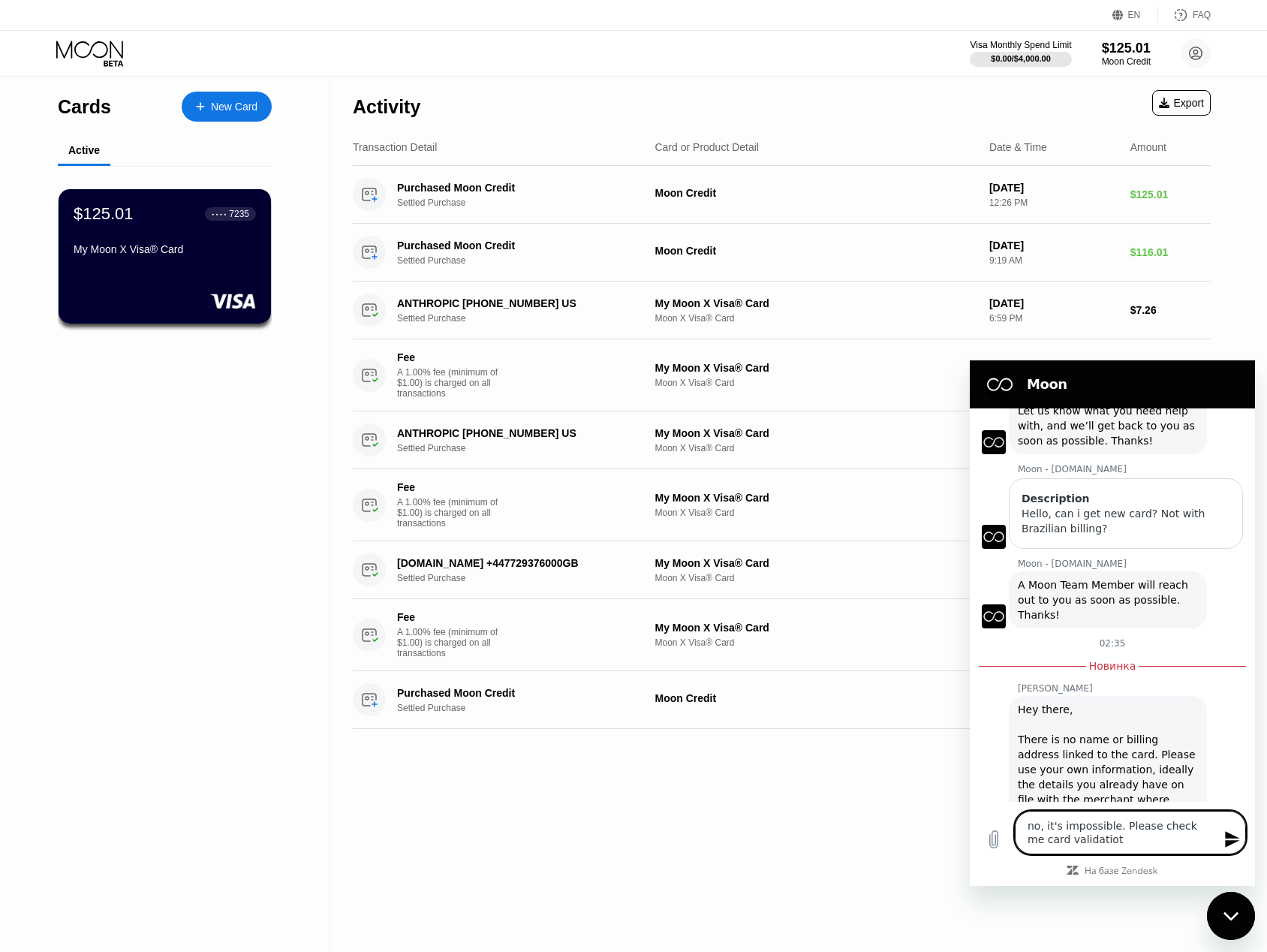
type textarea "no, it's impossible. Please check me card validatiotn"
type textarea "x"
type textarea "no, it's impossible. Please check me card validatiotn"
type textarea "x"
type textarea "no, it's impossible. Please check me card validatiotn i"
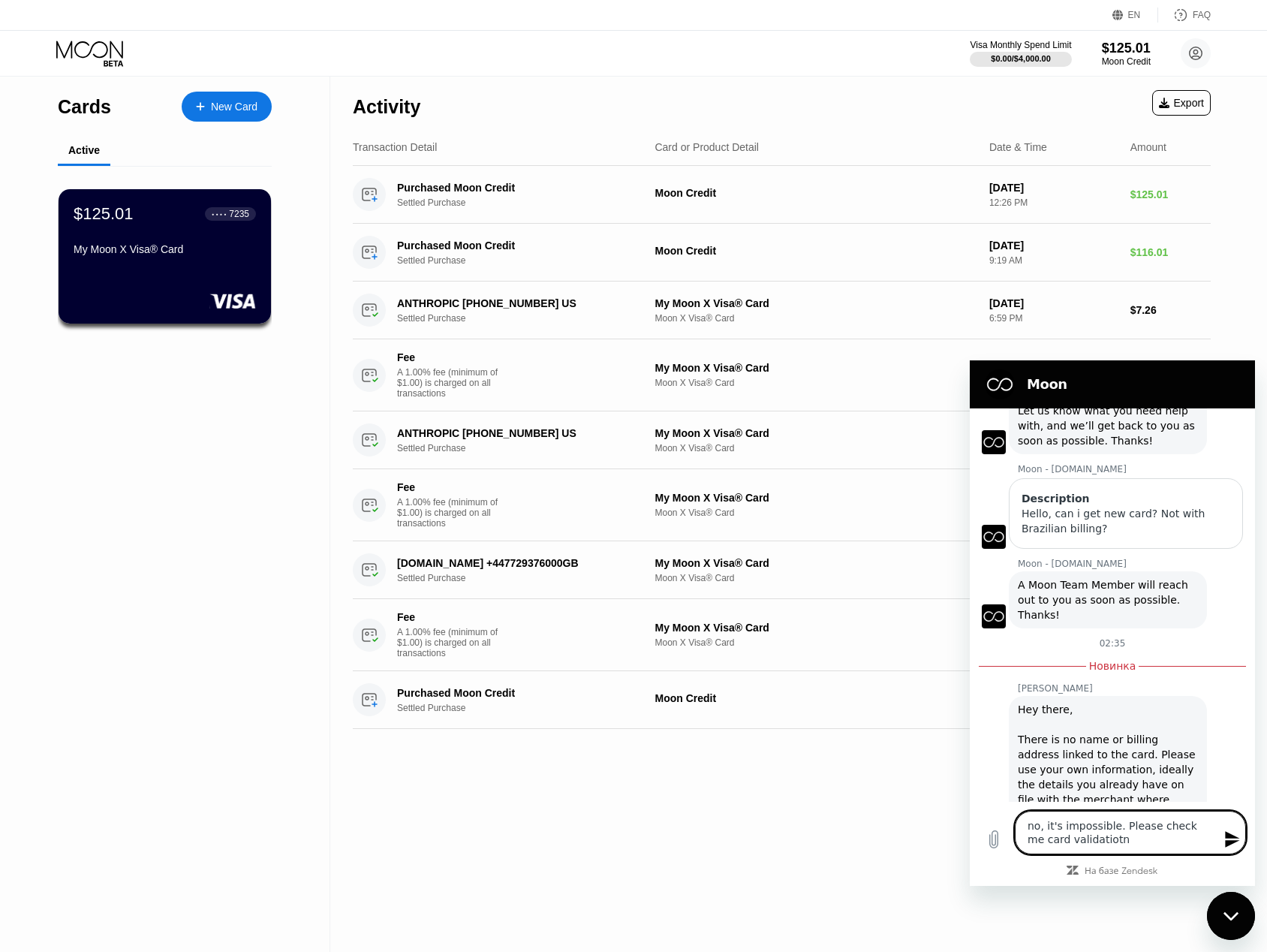
type textarea "x"
type textarea "no, it's impossible. Please check me card validatiotn in"
type textarea "x"
type textarea "no, it's impossible. Please check me card validatiotn inf"
type textarea "x"
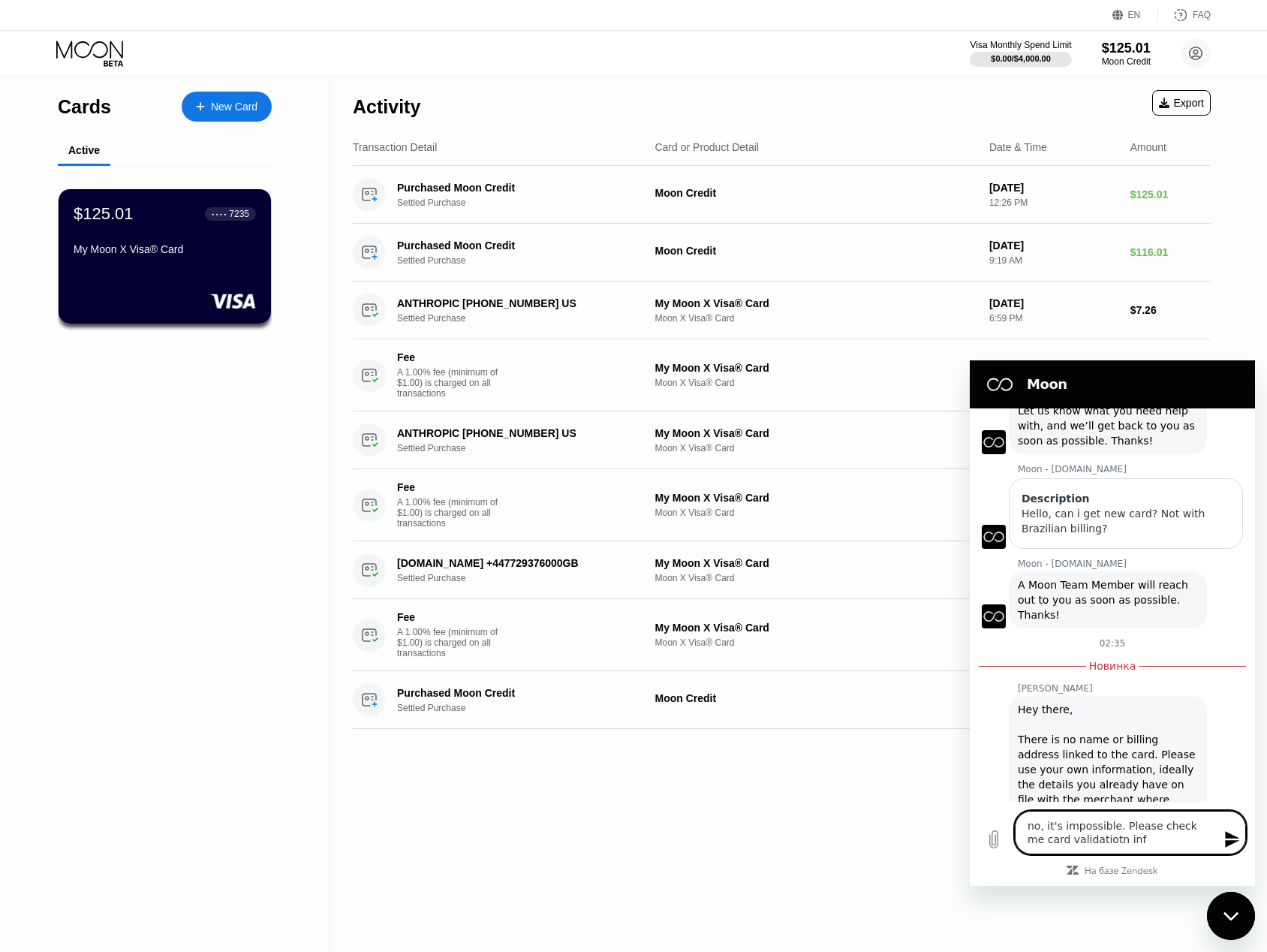
type textarea "no, it's impossible. Please check me card validatiotn info"
type textarea "x"
type textarea "no, it's impossible. Please check me card validatiotn info"
type textarea "x"
type textarea "no, it's impossible. Please check me card validatiotn info"
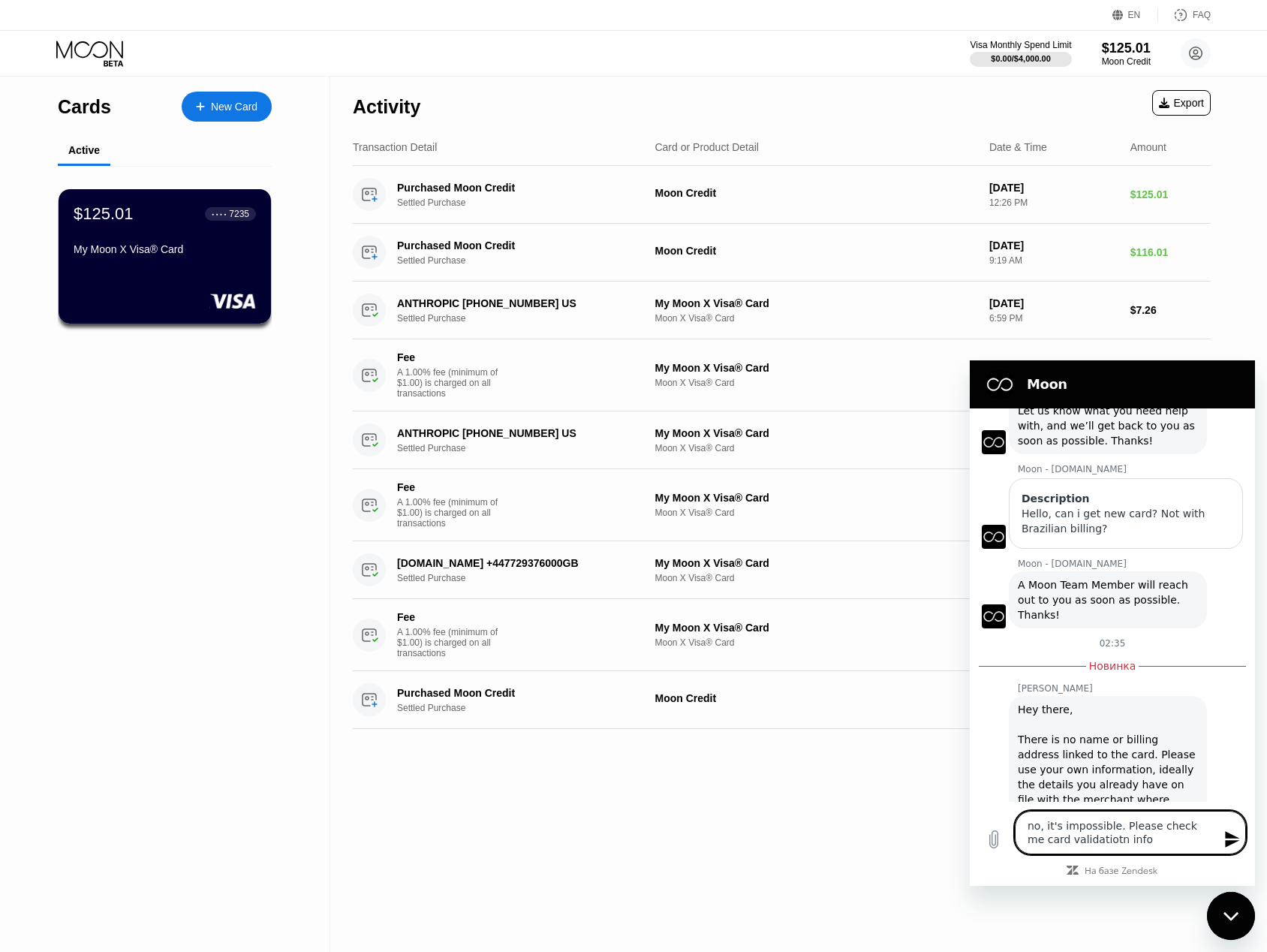
type textarea "x"
type textarea "no, it's impossible. Please check me card validatiotn info."
type textarea "x"
type textarea "no, it's impossible. Please check me card validatiotn info."
type textarea "x"
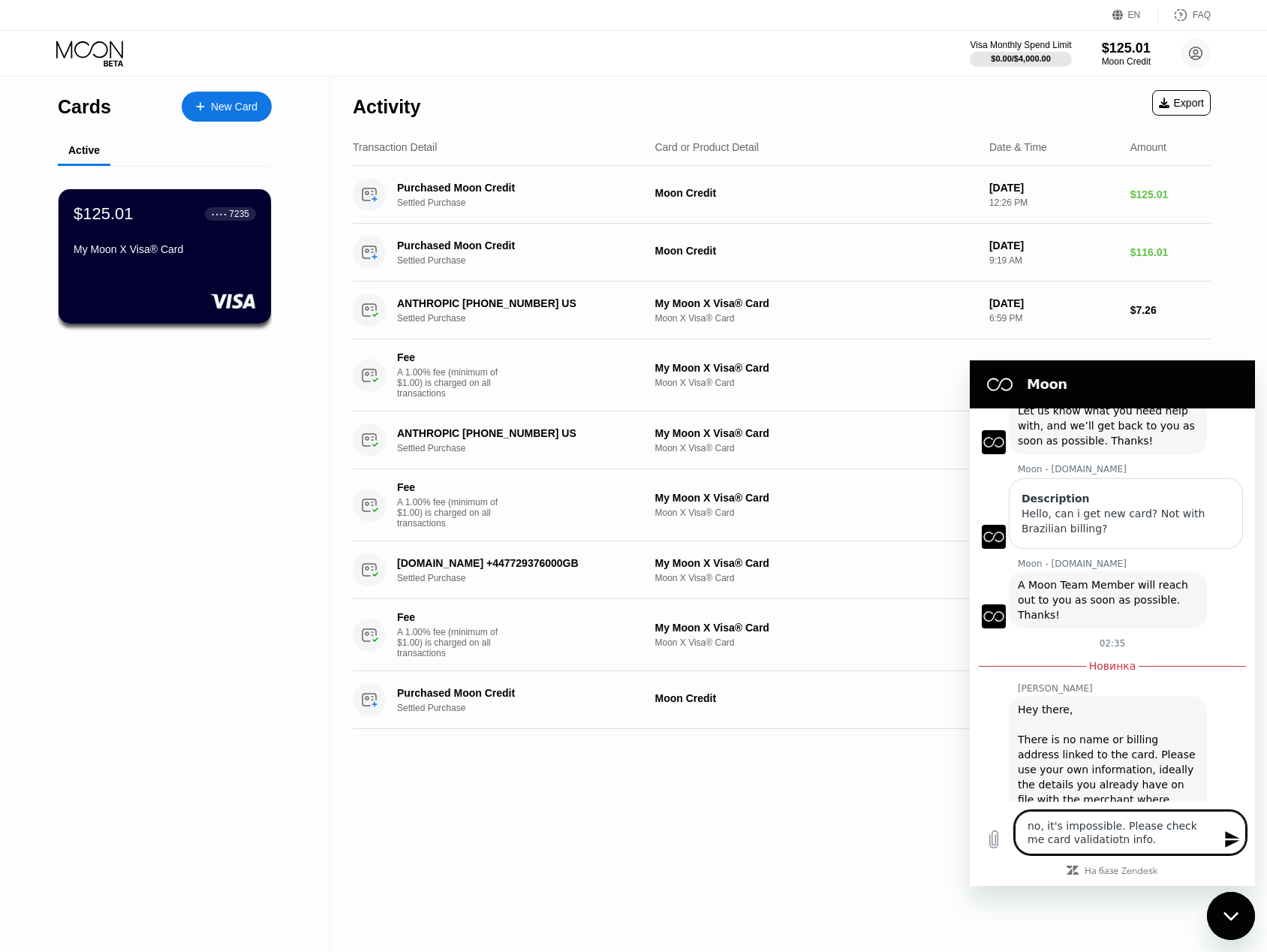
type textarea "no, it's impossible. Please check me card validatiotn info. I"
type textarea "x"
type textarea "no, it's impossible. Please check me card validatiotn info. It"
type textarea "x"
type textarea "no, it's impossible. Please check me card validatiotn info. It'"
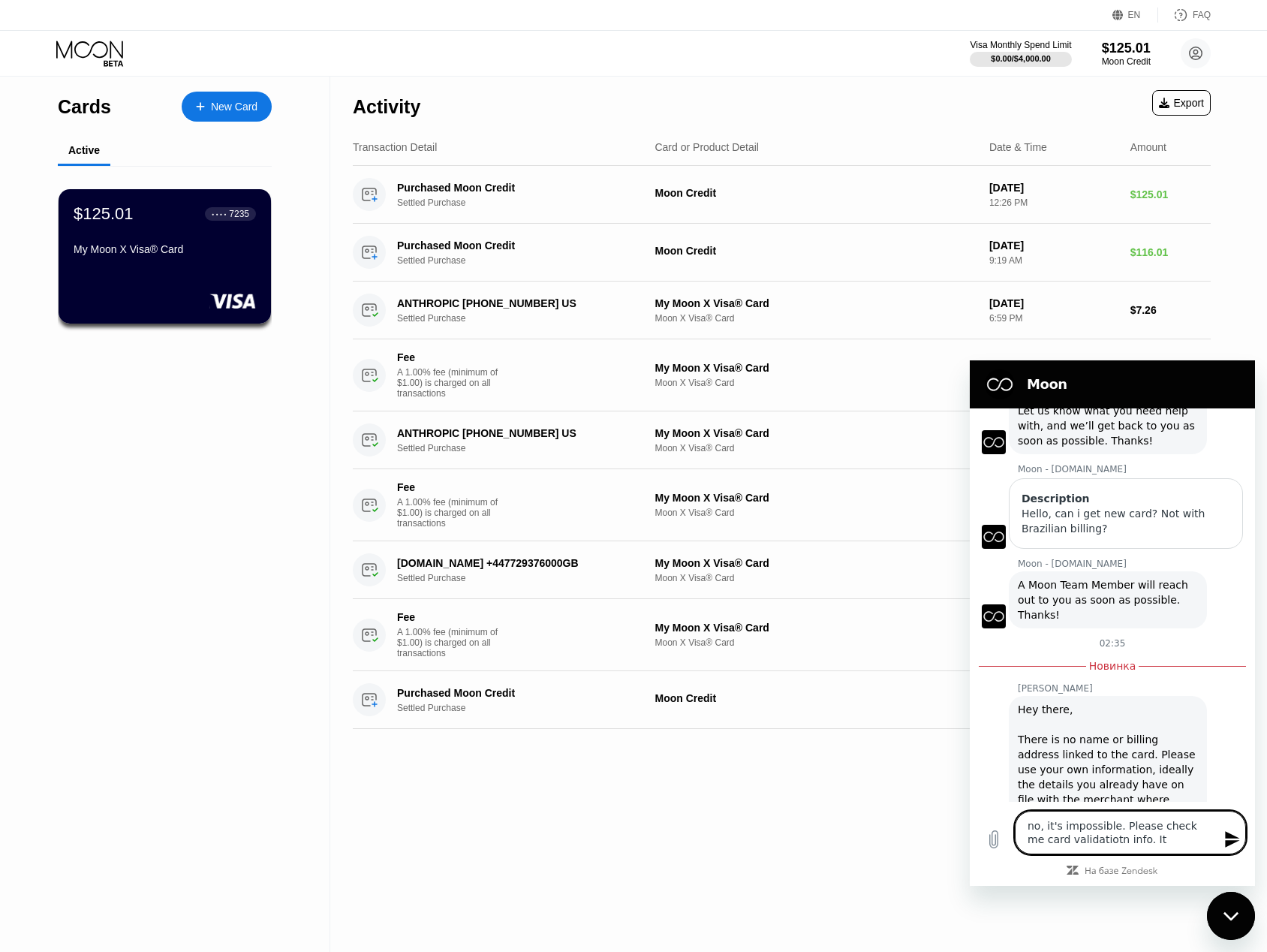
type textarea "x"
type textarea "no, it's impossible. Please check me card validatiotn info. It's"
type textarea "x"
type textarea "no, it's impossible. Please check me card validatiotn info. It's"
type textarea "x"
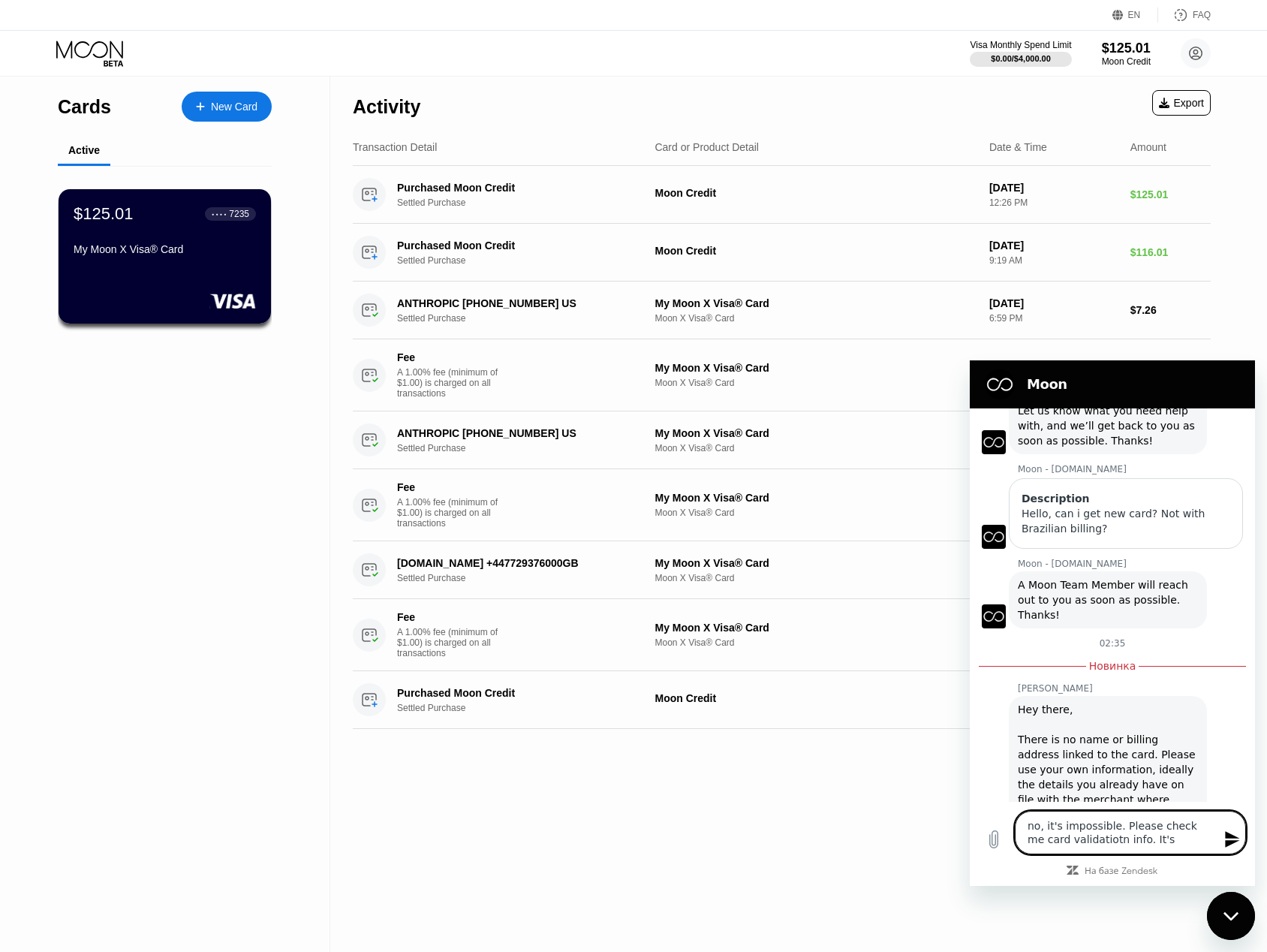
type textarea "no, it's impossible. Please check me card validatiotn info. It's B"
type textarea "x"
type textarea "no, it's impossible. Please check me card validatiotn info. It's Be"
type textarea "x"
type textarea "no, it's impossible. Please check me card validatiotn info. It's B"
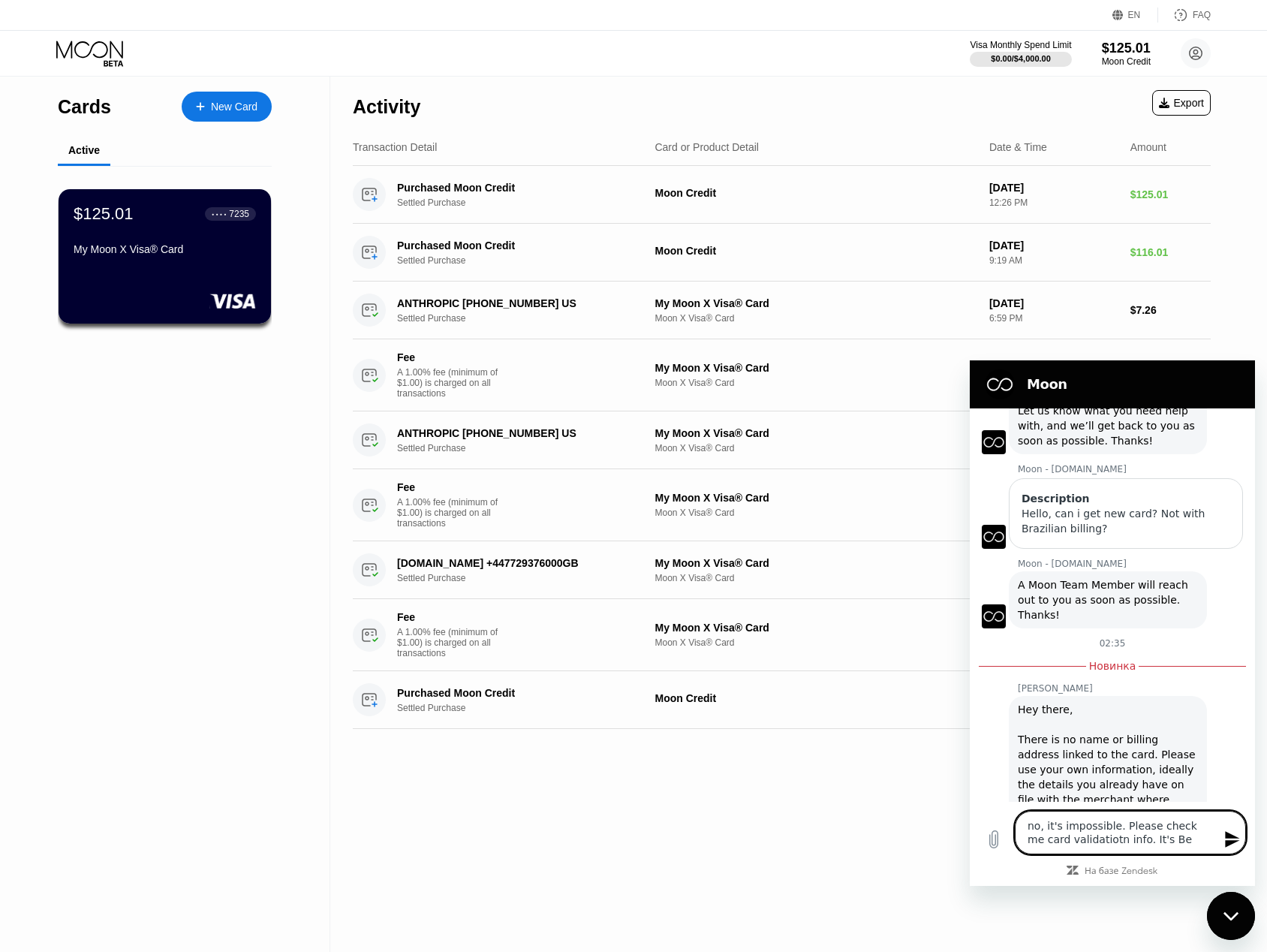
type textarea "x"
type textarea "no, it's impossible. Please check me card validatiotn info. It's Br"
type textarea "x"
type textarea "no, it's impossible. Please check me card validatiotn info. It's Bra"
type textarea "x"
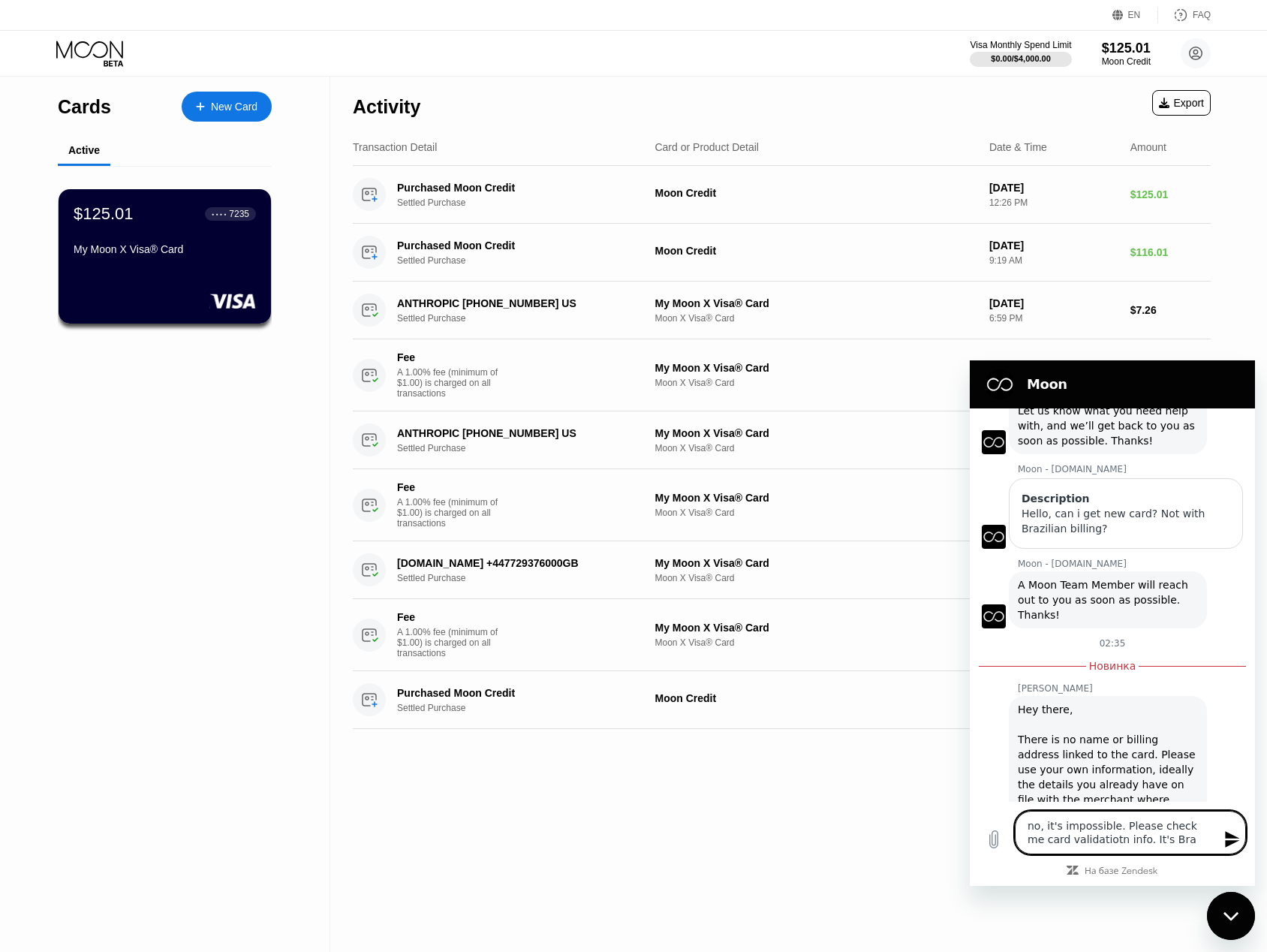
type textarea "no, it's impossible. Please check me card validatiotn info. It's Braz"
type textarea "x"
type textarea "no, it's impossible. Please check me card validatiotn info. It's Brazi"
type textarea "x"
type textarea "no, it's impossible. Please check me card validatiotn info. It's [GEOGRAPHIC_DA…"
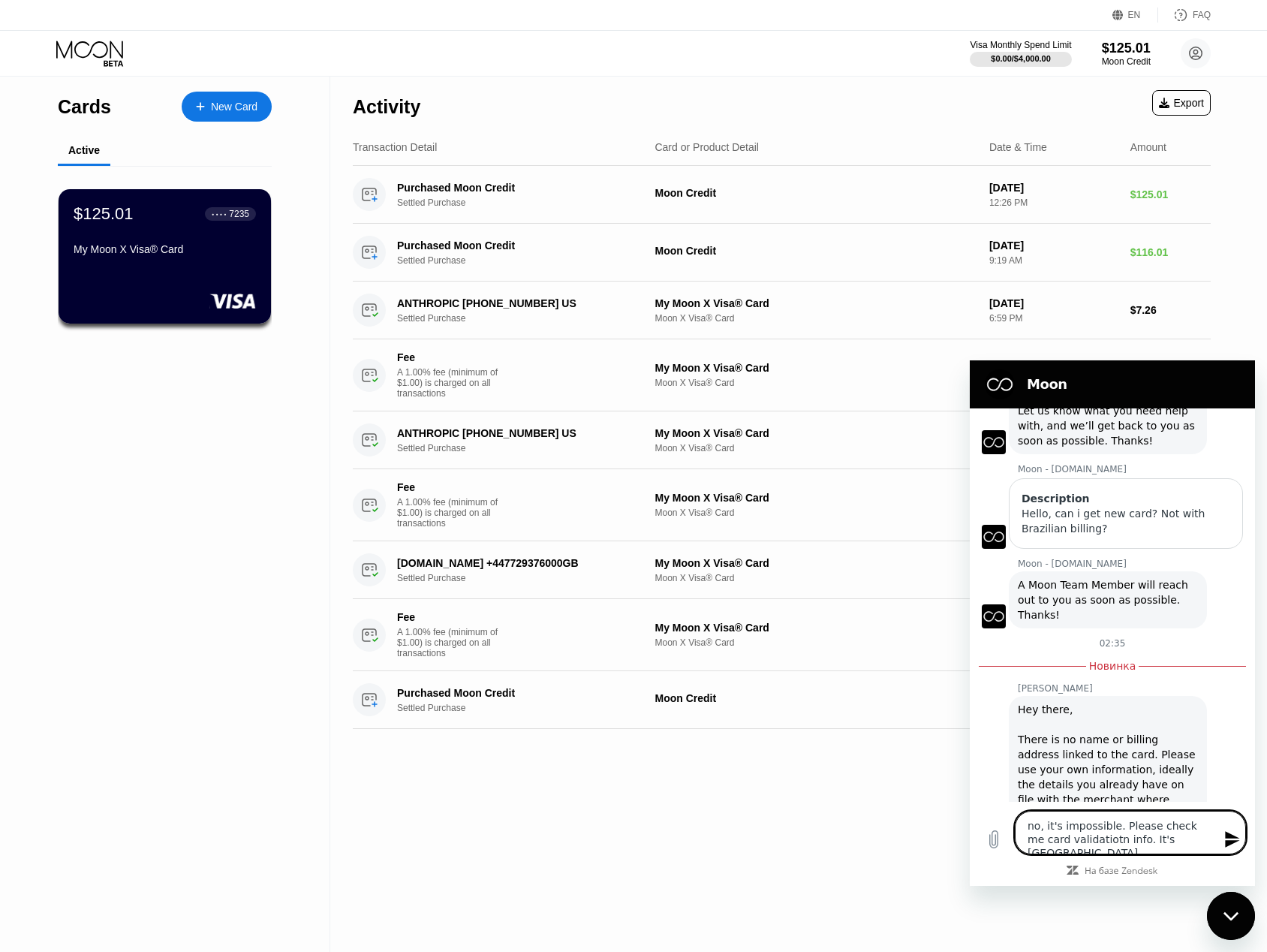
type textarea "x"
type textarea "no, it's impossible. Please check me card validatiotn info. It's Brazili"
type textarea "x"
type textarea "no, it's impossible. Please check me card validatiotn info. It's [GEOGRAPHIC_DA…"
type textarea "x"
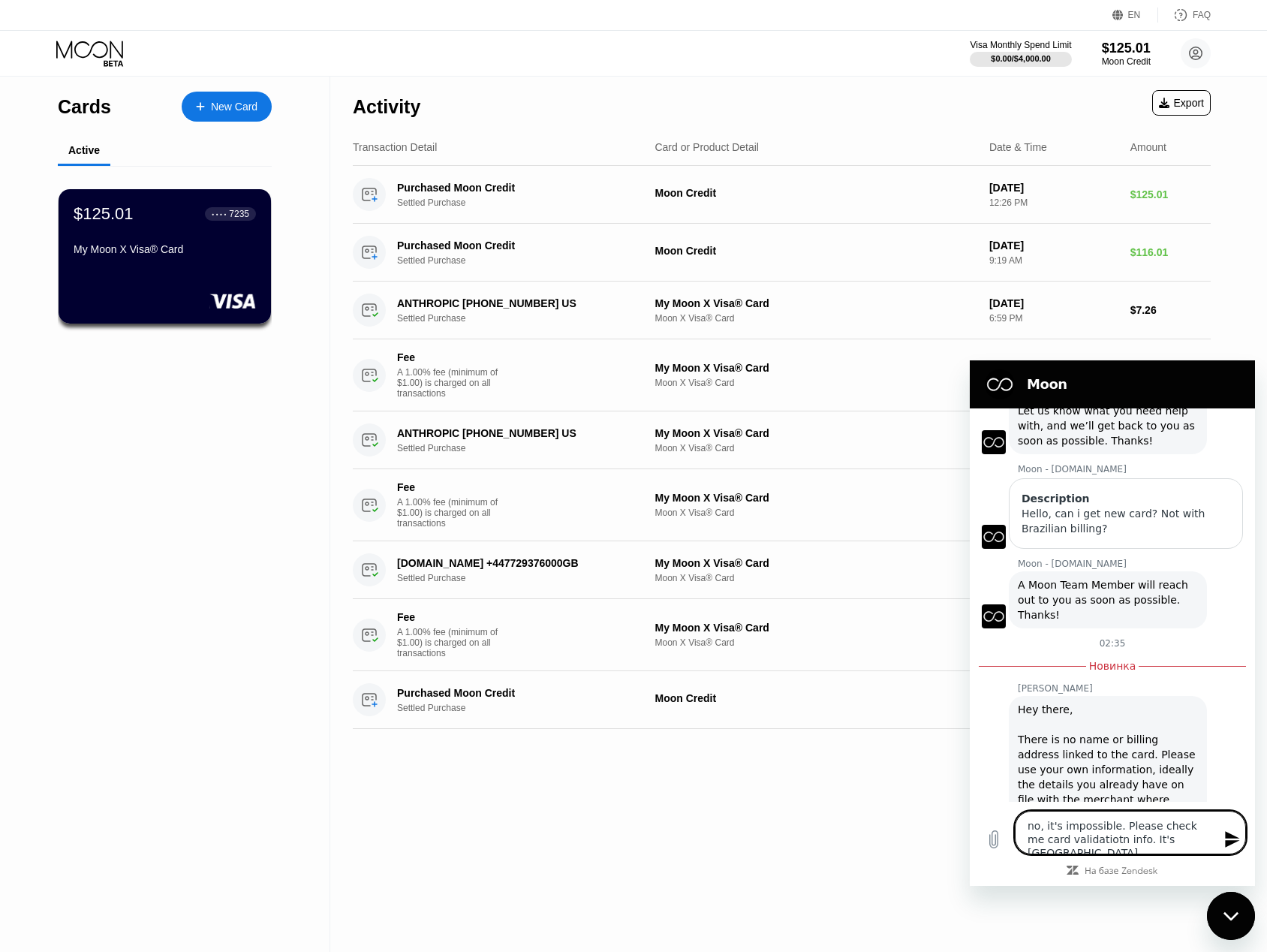
type textarea "no, it's impossible. Please check me card validatiotn info. It's Brazilian"
type textarea "x"
type textarea "no, it's impossible. Please check me card validatiotn info. It's Brazilian."
type textarea "x"
type textarea "no, it's impossible. Please check me card validatiotn info. It's Brazilian."
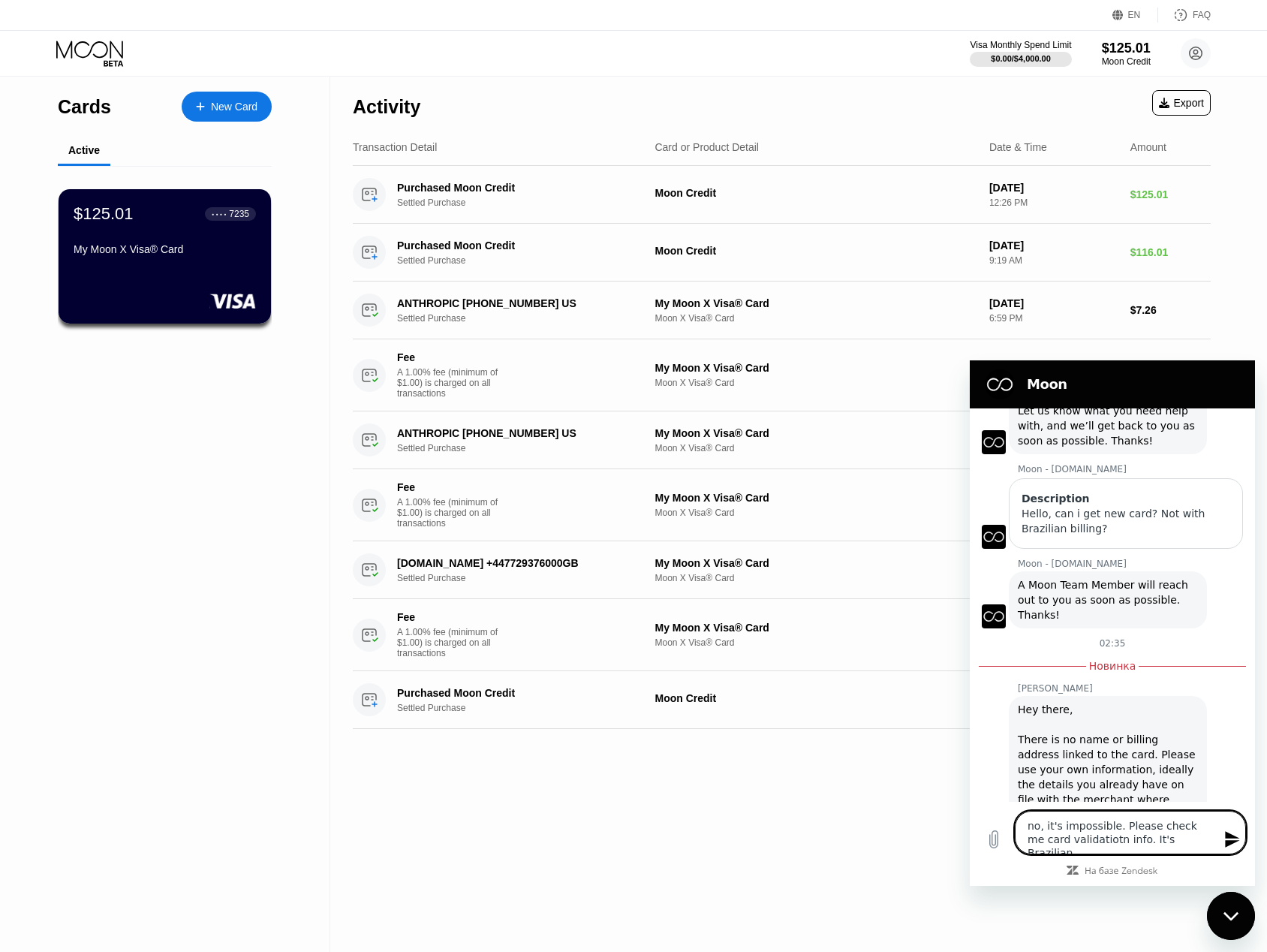
type textarea "x"
type textarea "no, it's impossible. Please check me card validatiotn info. It's Brazilian. I"
type textarea "x"
type textarea "no, it's impossible. Please check me card validatiotn info. It's Brazilian. I"
type textarea "x"
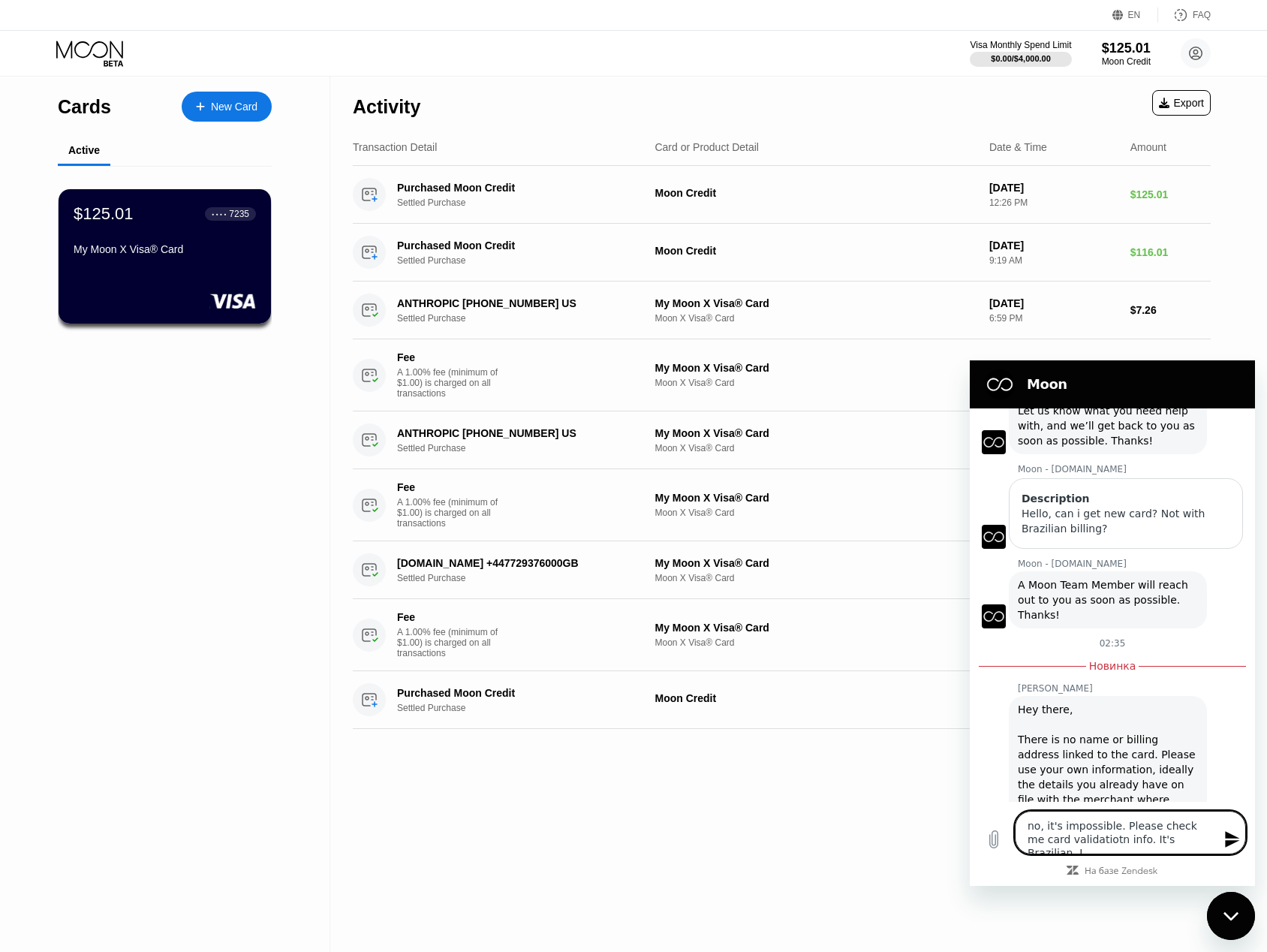
type textarea "no, it's impossible. Please check me card validatiotn info. It's Brazilian. I o"
type textarea "x"
type textarea "no, it's impossible. Please check me card validatiotn info. It's Brazilian. I on"
type textarea "x"
type textarea "no, it's impossible. Please check me card validatiotn info. It's Brazilian. I o…"
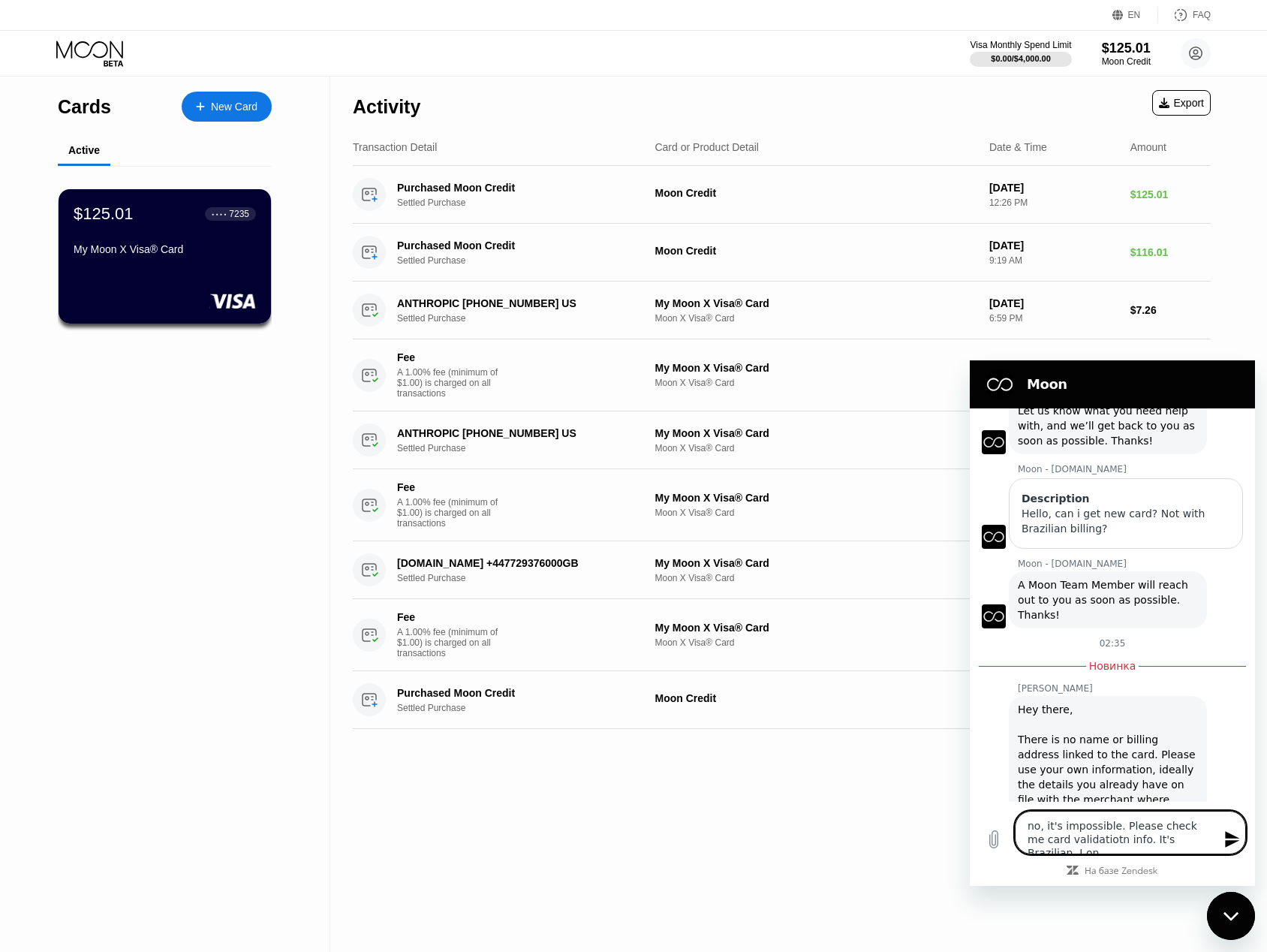
type textarea "x"
type textarea "no, it's impossible. Please check me card validatiotn info. It's Brazilian. I o…"
type textarea "x"
type textarea "no, it's impossible. Please check me card validatiotn info. It's Brazilian. I o…"
type textarea "x"
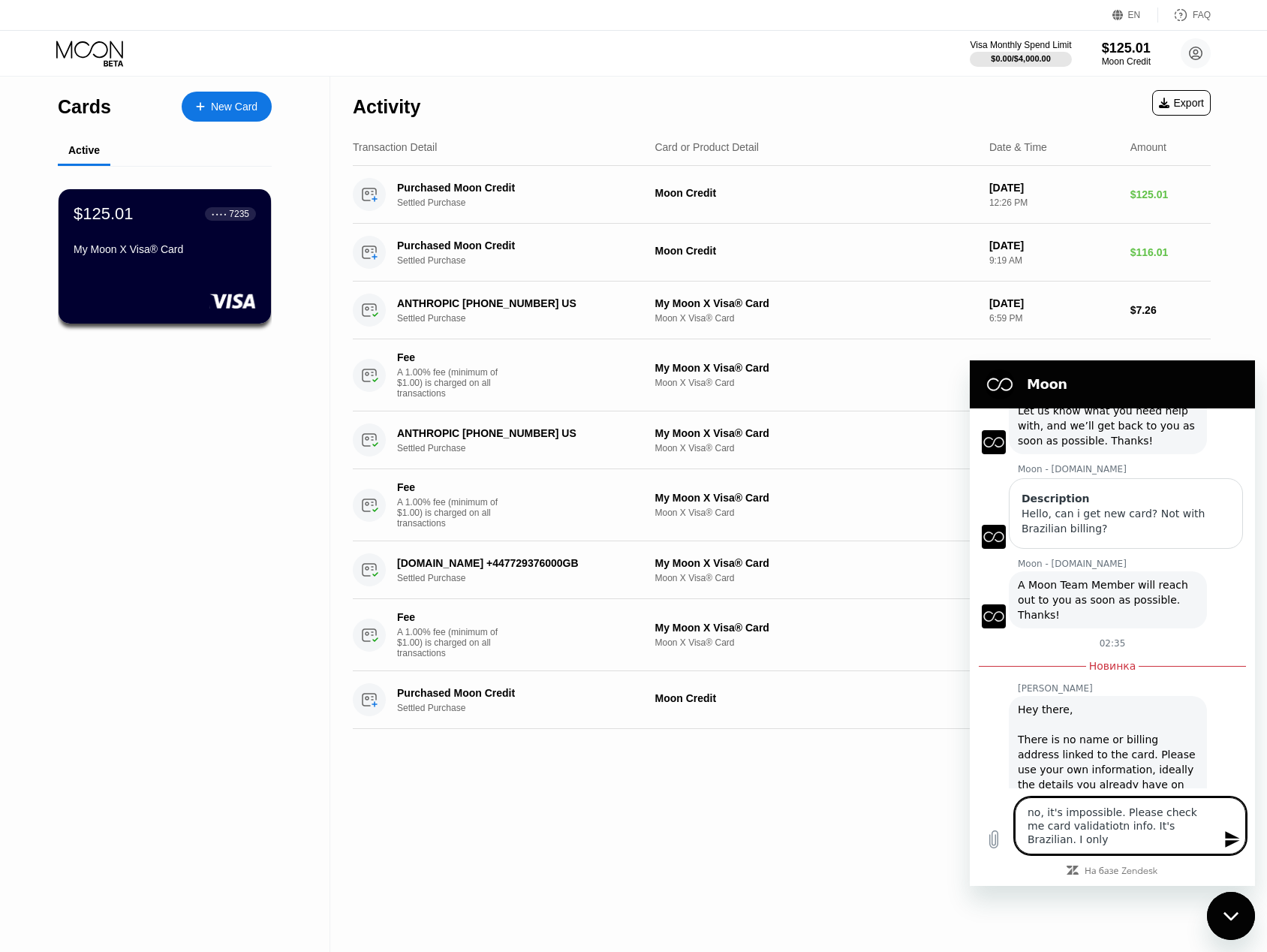
type textarea "no, it's impossible. Please check me card validatiotn info. It's Brazilian. I o…"
type textarea "x"
type textarea "no, it's impossible. Please check me card validatiotn info. It's Brazilian. I o…"
type textarea "x"
type textarea "no, it's impossible. Please check me card validatiotn info. It's Brazilian. I o…"
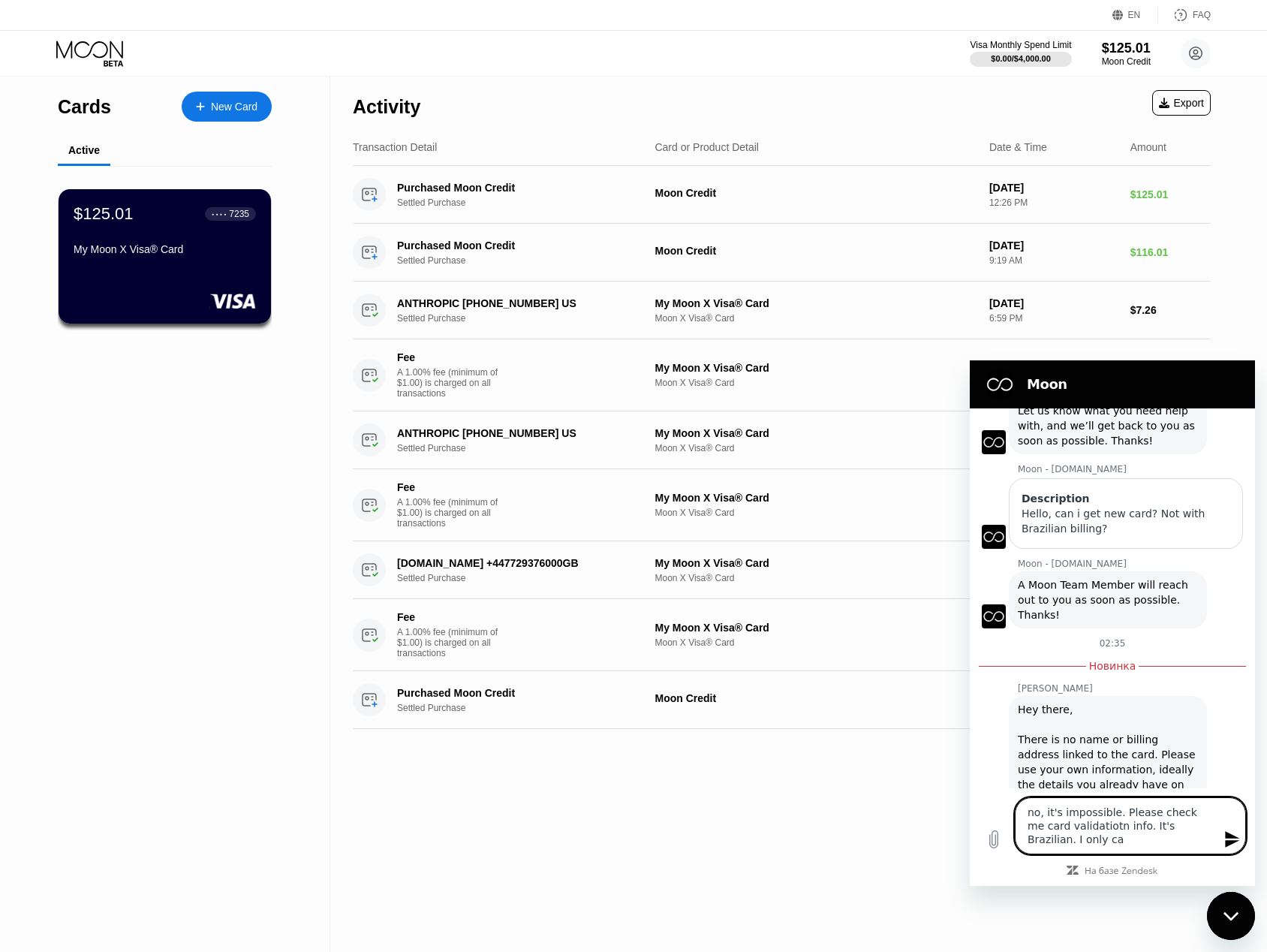
type textarea "x"
type textarea "no, it's impossible. Please check me card validatiotn info. It's Brazilian. I o…"
type textarea "x"
type textarea "no, it's impossible. Please check me card validatiotn info. It's Brazilian. I o…"
type textarea "x"
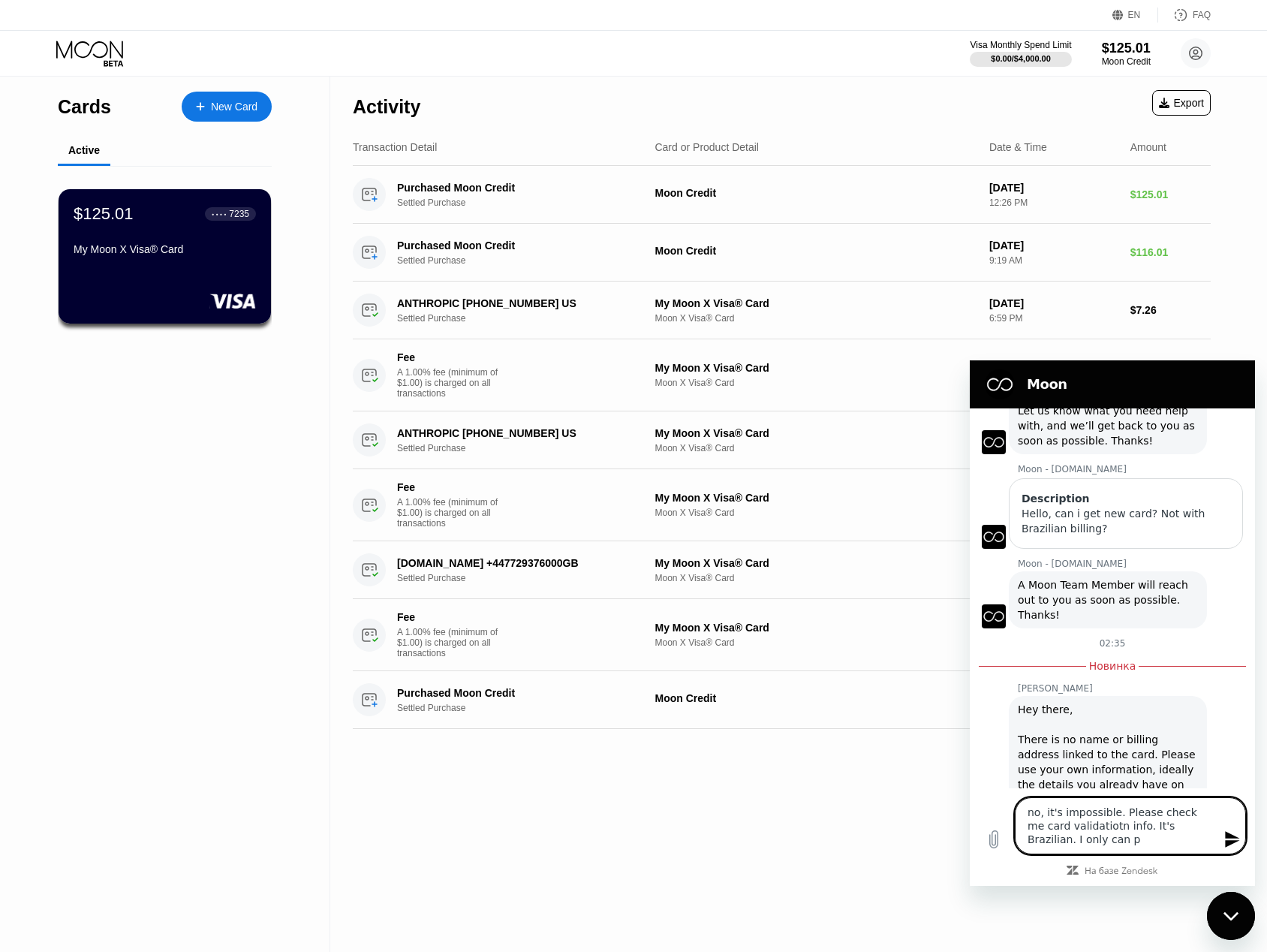
type textarea "no, it's impossible. Please check me card validatiotn info. It's Brazilian. I o…"
type textarea "x"
type textarea "no, it's impossible. Please check me card validatiotn info. It's Brazilian. I o…"
type textarea "x"
type textarea "no, it's impossible. Please check me card validatiotn info. It's Brazilian. I o…"
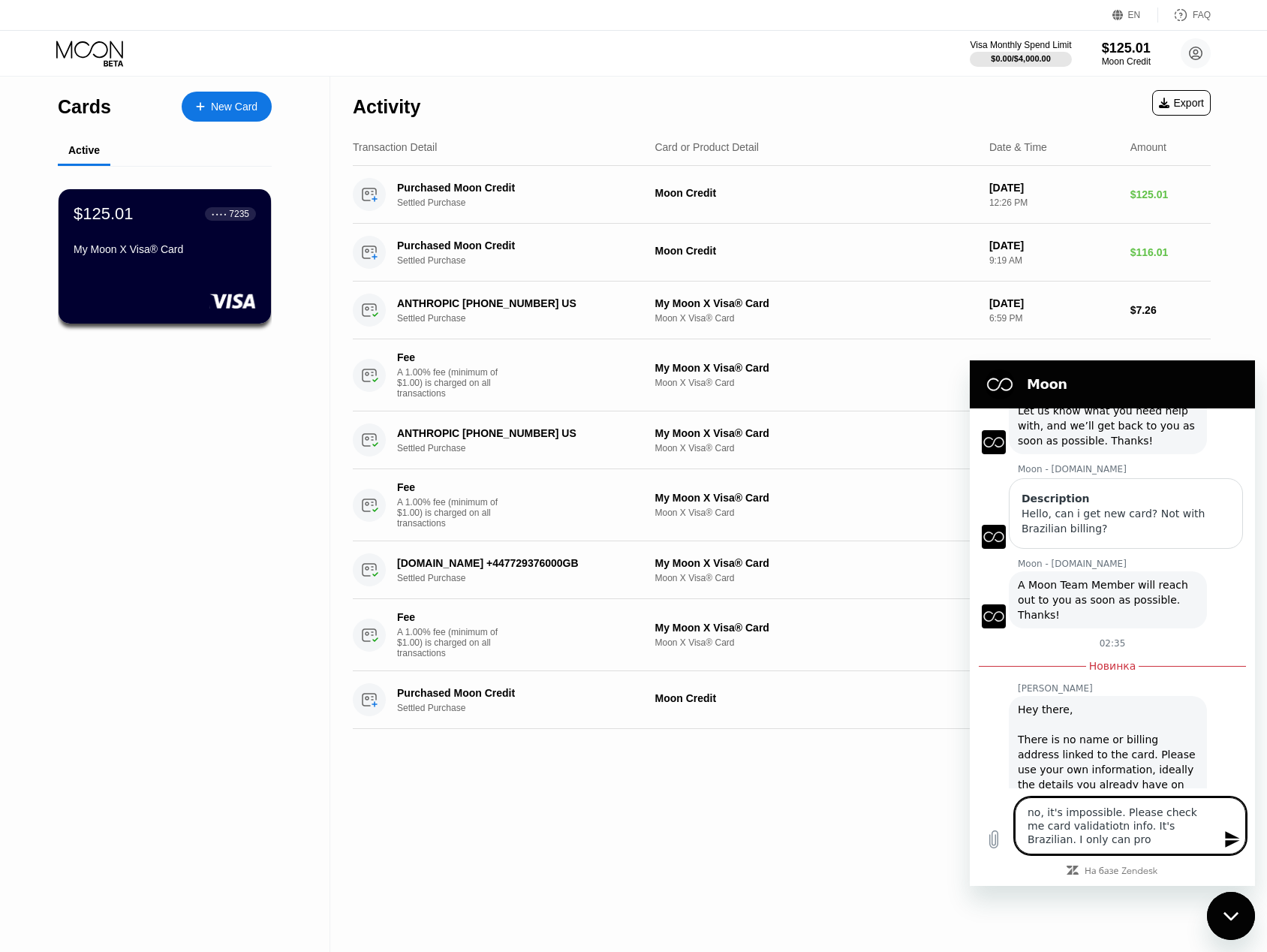
type textarea "x"
type textarea "no, it's impossible. Please check me card validatiotn info. It's Brazilian. I o…"
type textarea "x"
type textarea "no, it's impossible. Please check me card validatiotn info. It's Brazilian. I o…"
type textarea "x"
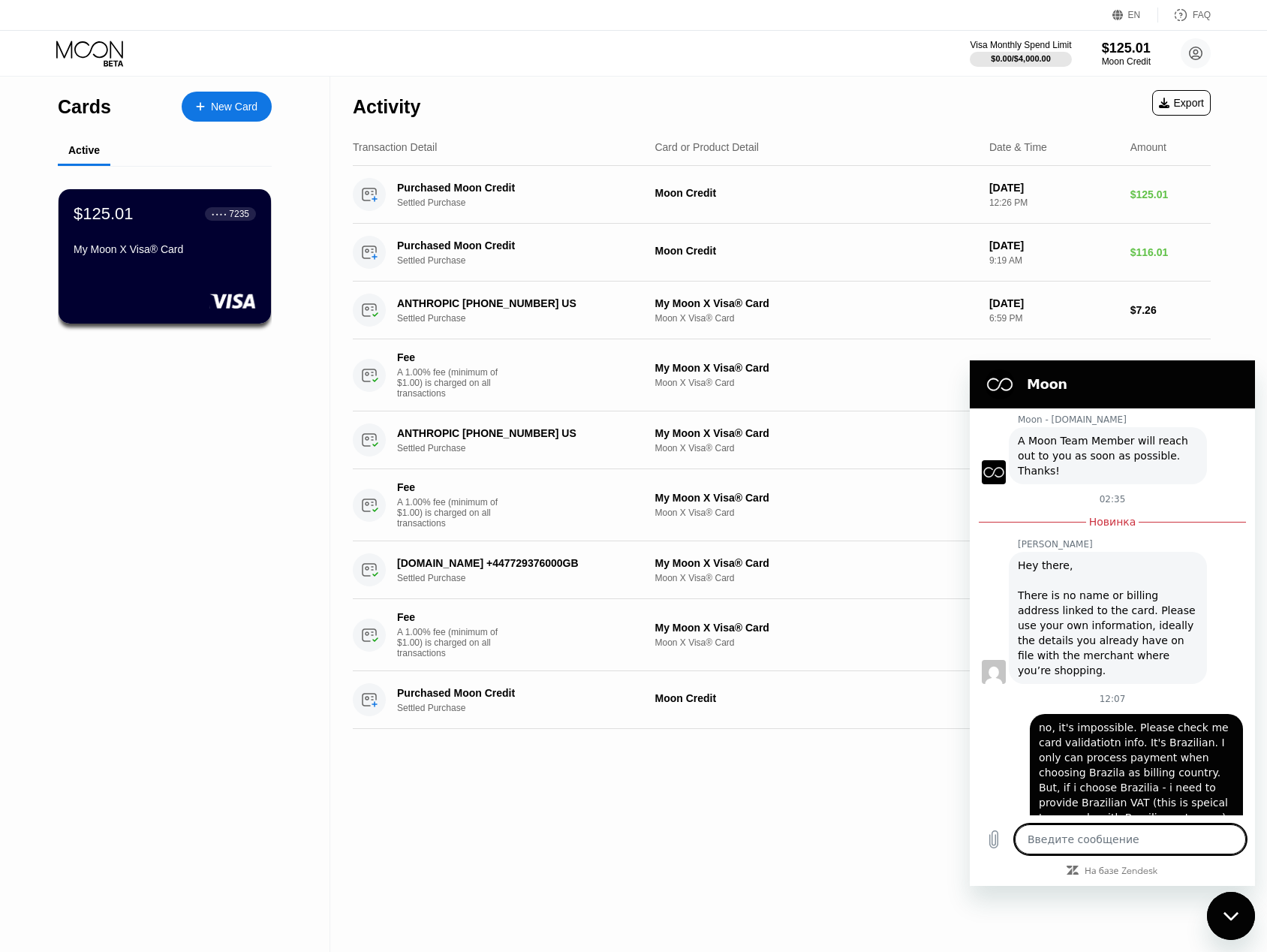
scroll to position [232, 0]
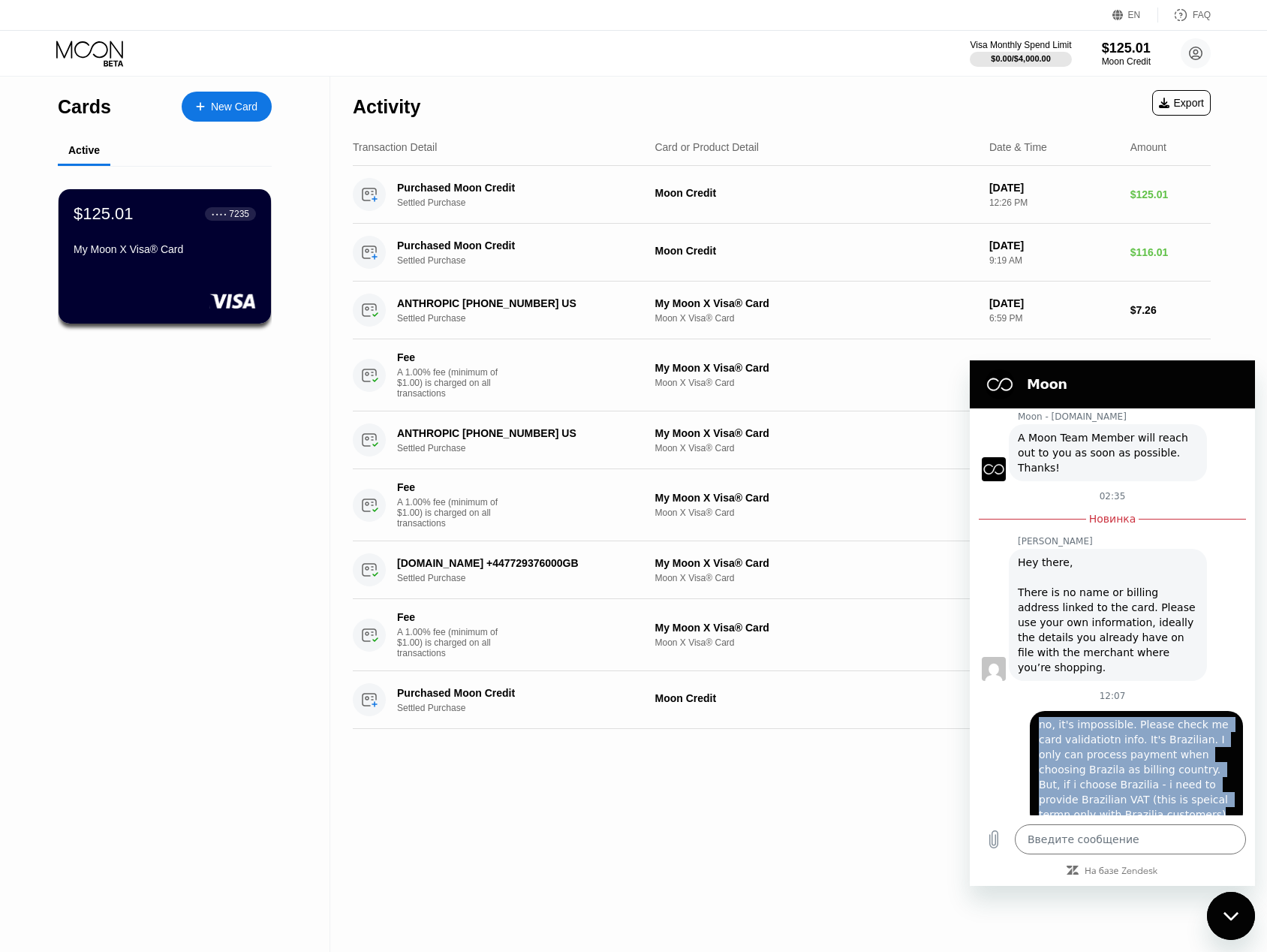
drag, startPoint x: 1097, startPoint y: 759, endPoint x: 1023, endPoint y: 684, distance: 105.4
click at [1023, 702] on div "говорит: no, it's impossible. Please check me card validatiotn info. It's Brazi…" at bounding box center [1106, 764] width 273 height 126
copy span "no, it's impossible. Please check me card validatiotn info. It's Brazilian. I o…"
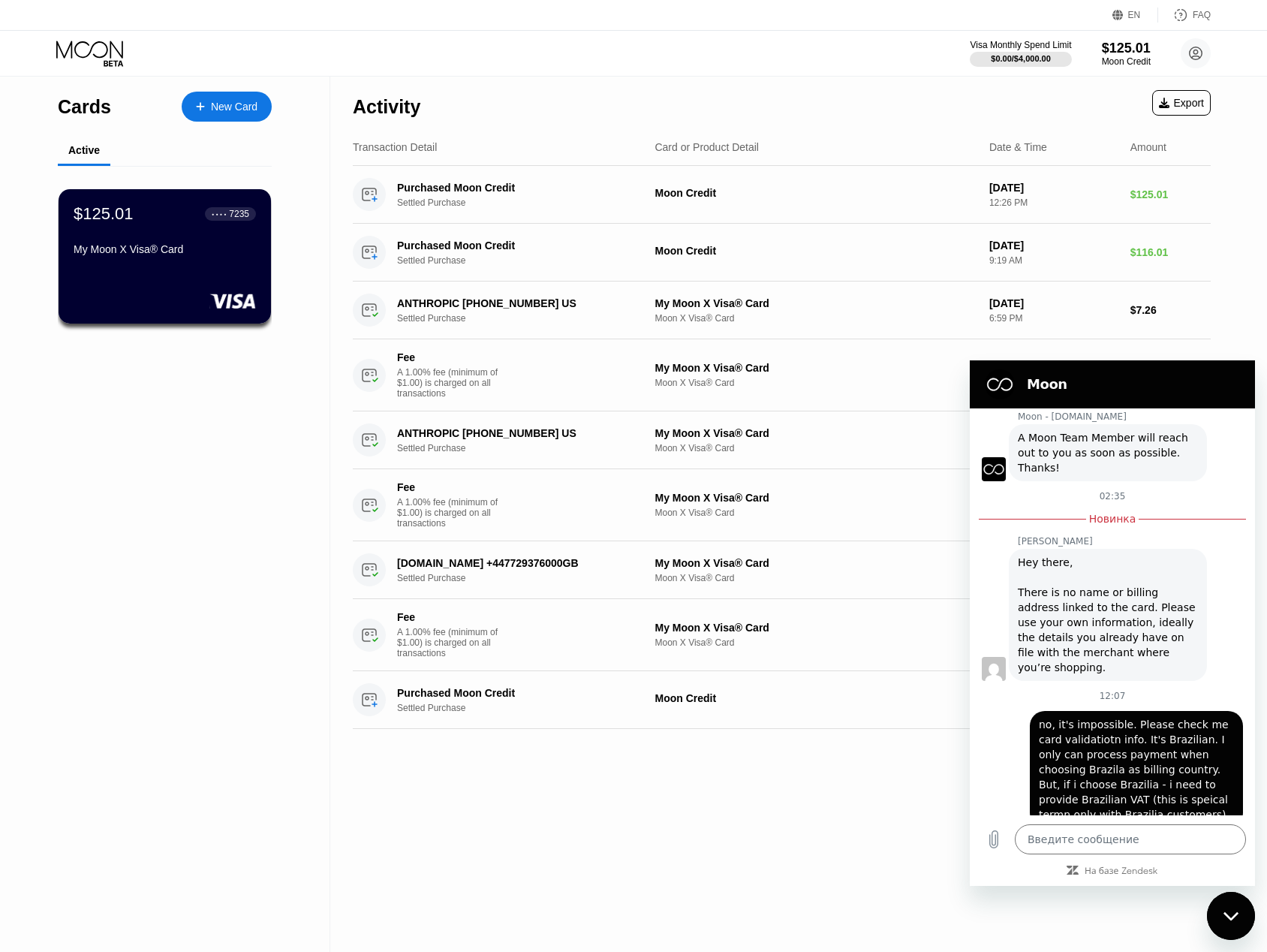
click at [1227, 559] on div "[PERSON_NAME] говорит: Hey there, There is no name or billing address linked to…" at bounding box center [1118, 613] width 273 height 134
click at [100, 43] on icon at bounding box center [91, 53] width 70 height 27
click at [1127, 45] on div "$125.01" at bounding box center [1126, 47] width 51 height 16
